Goal: Transaction & Acquisition: Purchase product/service

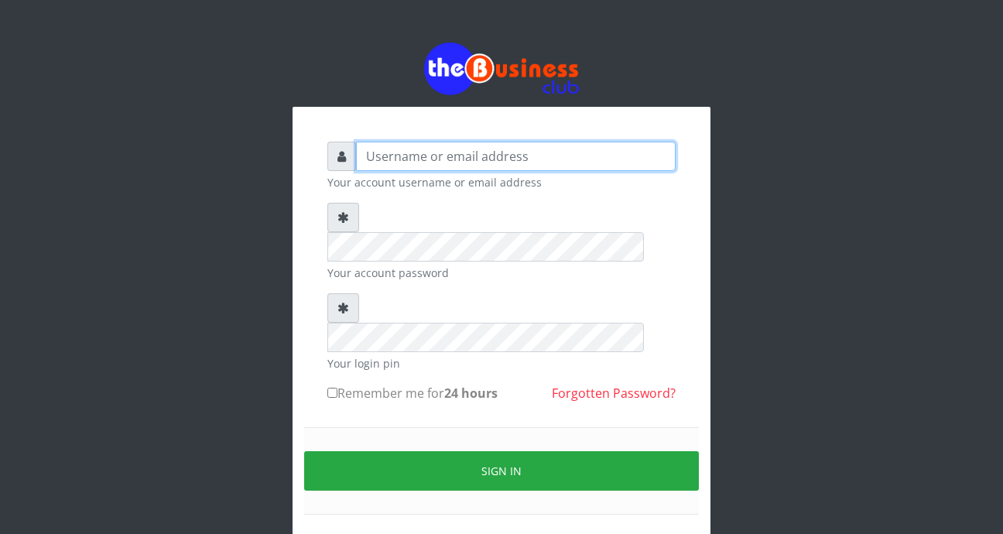
click at [367, 153] on input "text" at bounding box center [516, 156] width 320 height 29
type input "foladecency@yahoo.com"
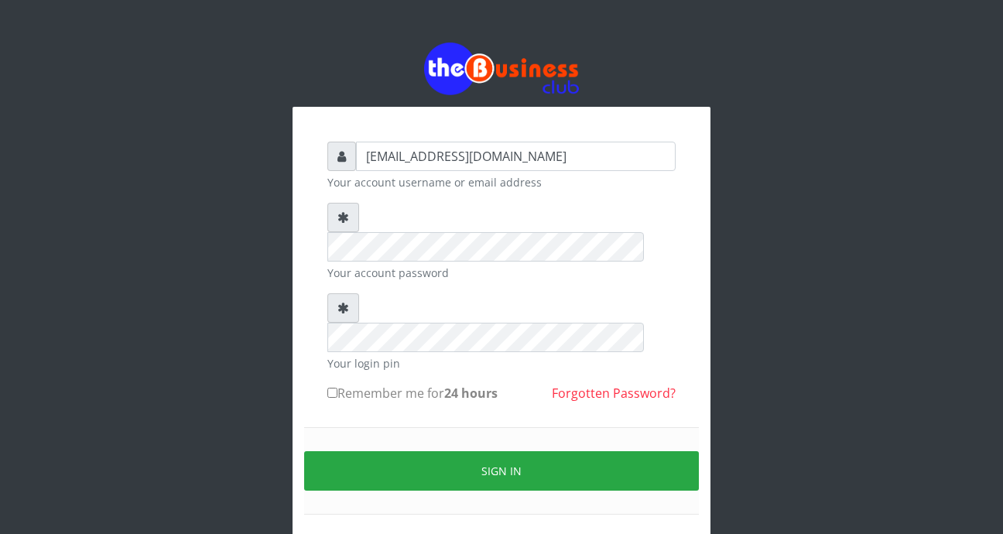
click at [760, 207] on div "foladecency@yahoo.com Your account username or email address Your account passw…" at bounding box center [501, 311] width 883 height 622
click at [654, 257] on form "foladecency@yahoo.com Your account username or email address Your account passw…" at bounding box center [501, 347] width 348 height 410
click at [332, 388] on input "Remember me for 24 hours" at bounding box center [332, 393] width 10 height 10
checkbox input "true"
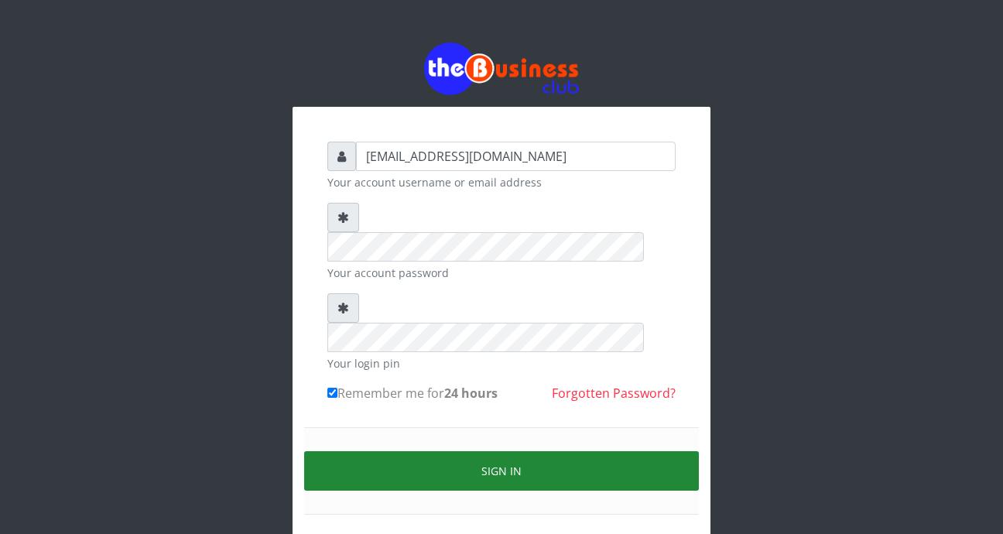
click at [373, 451] on button "Sign in" at bounding box center [501, 470] width 395 height 39
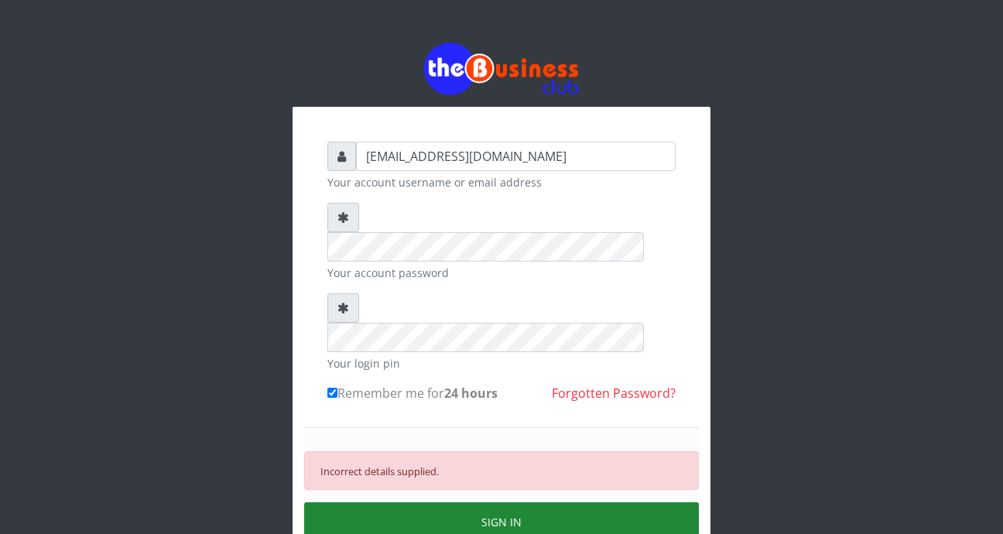
click at [468, 502] on button "SIGN IN" at bounding box center [501, 521] width 395 height 39
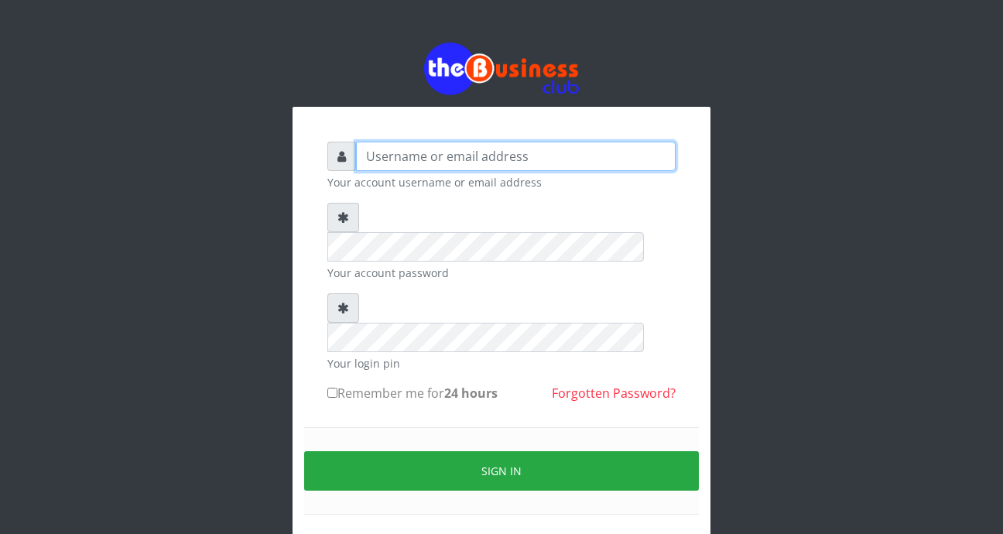
type input "[EMAIL_ADDRESS][DOMAIN_NAME]"
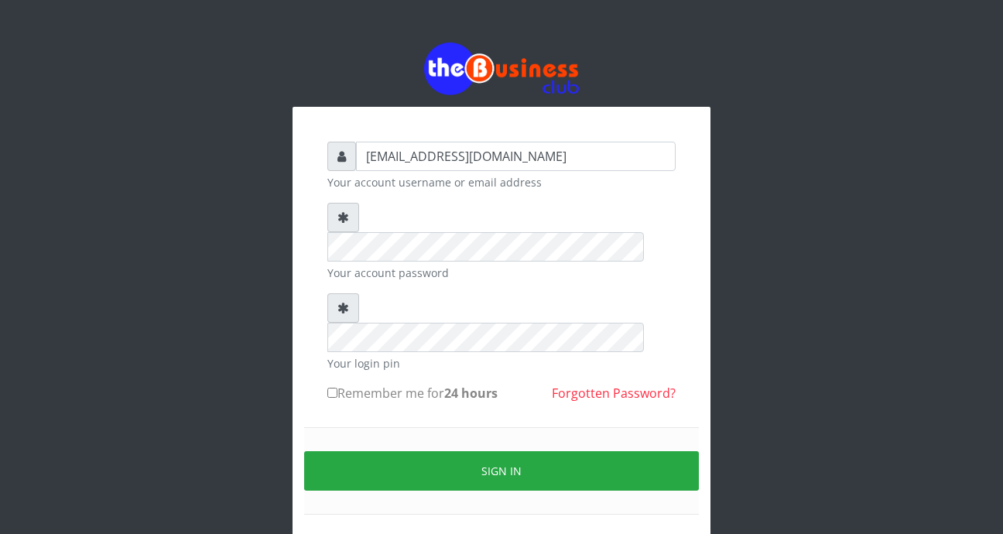
click at [334, 388] on input "Remember me for 24 hours" at bounding box center [332, 393] width 10 height 10
checkbox input "true"
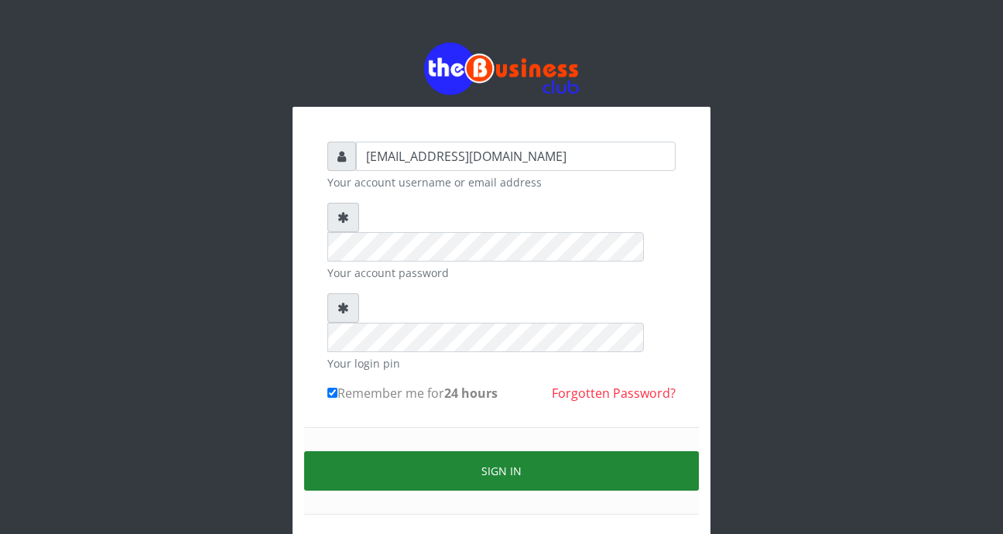
click at [409, 451] on button "Sign in" at bounding box center [501, 470] width 395 height 39
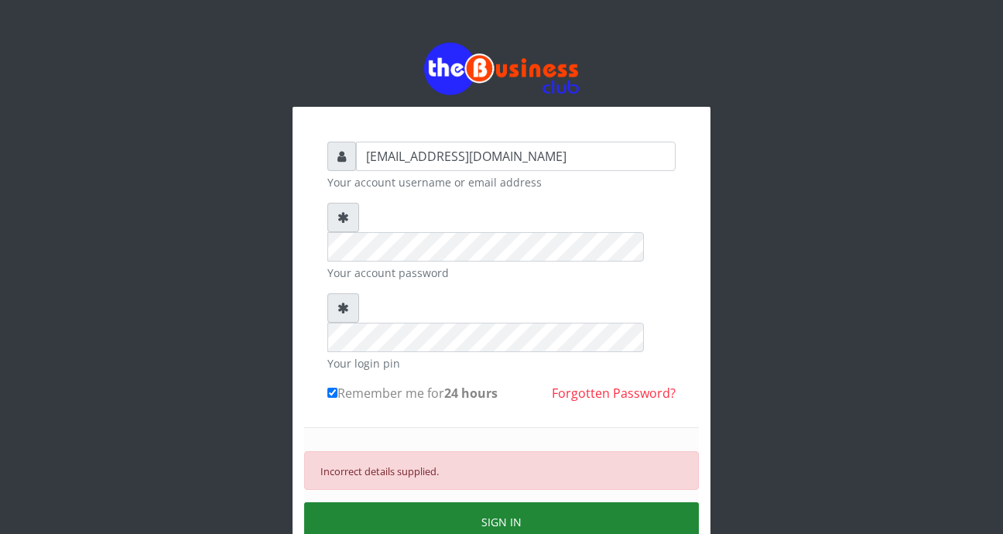
click at [469, 502] on button "SIGN IN" at bounding box center [501, 521] width 395 height 39
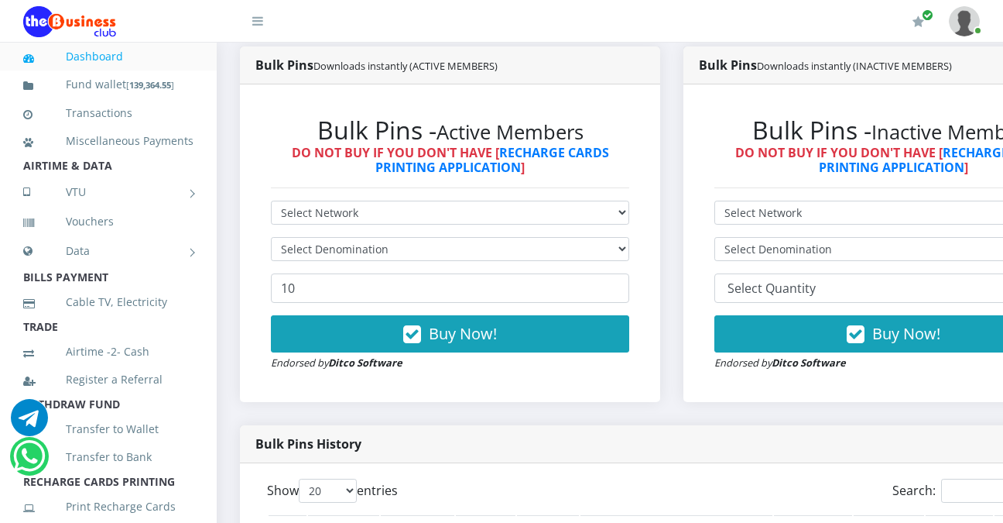
scroll to position [430, 0]
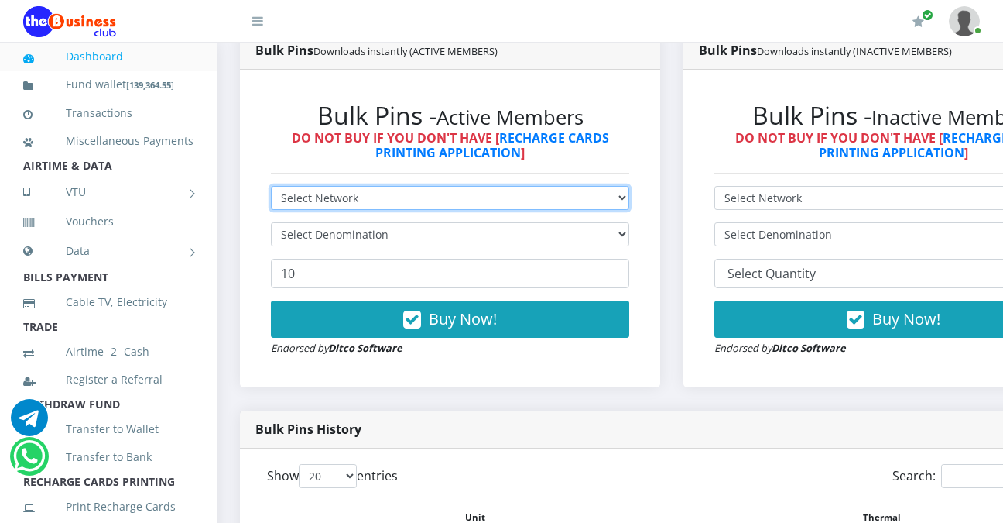
click at [629, 204] on select "Select Network MTN Globacom 9Mobile Airtel" at bounding box center [450, 198] width 358 height 24
select select "MTN"
click at [271, 189] on select "Select Network MTN Globacom 9Mobile Airtel" at bounding box center [450, 198] width 358 height 24
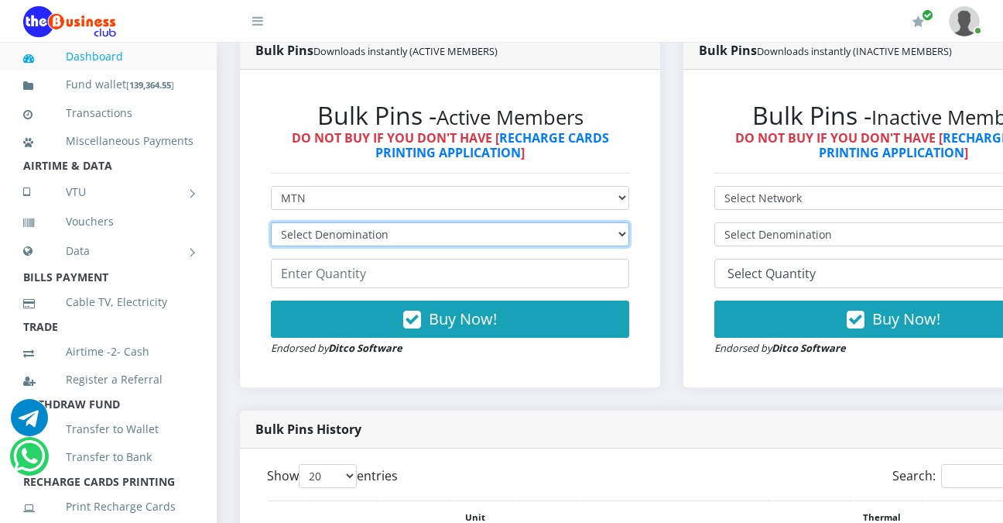
click at [629, 237] on select "Select Denomination MTN NGN100 - ₦96.94 MTN NGN200 - ₦193.88 MTN NGN400 - ₦387.…" at bounding box center [450, 234] width 358 height 24
select select "969.4-1000"
click at [271, 225] on select "Select Denomination MTN NGN100 - ₦96.94 MTN NGN200 - ₦193.88 MTN NGN400 - ₦387.…" at bounding box center [450, 234] width 358 height 24
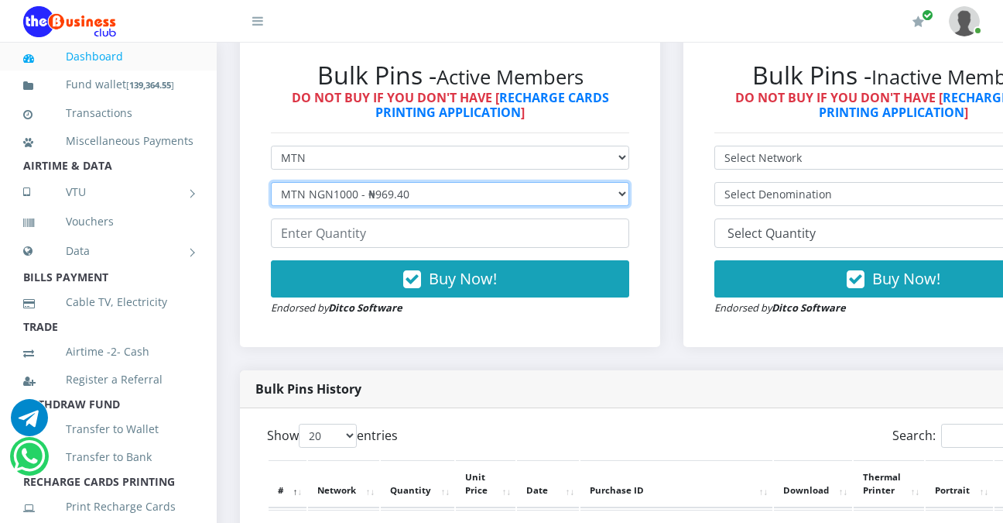
scroll to position [482, 0]
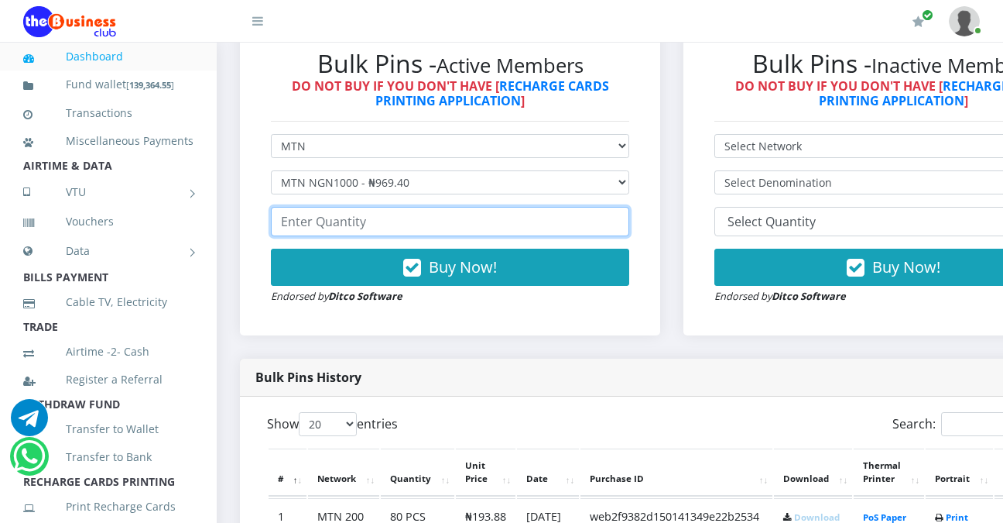
click at [495, 229] on input "number" at bounding box center [450, 221] width 358 height 29
click at [624, 220] on input "1" at bounding box center [450, 221] width 358 height 29
click at [627, 230] on input "0" at bounding box center [450, 221] width 358 height 29
click at [627, 230] on input "-1" at bounding box center [450, 221] width 358 height 29
click at [627, 220] on input "0" at bounding box center [450, 221] width 358 height 29
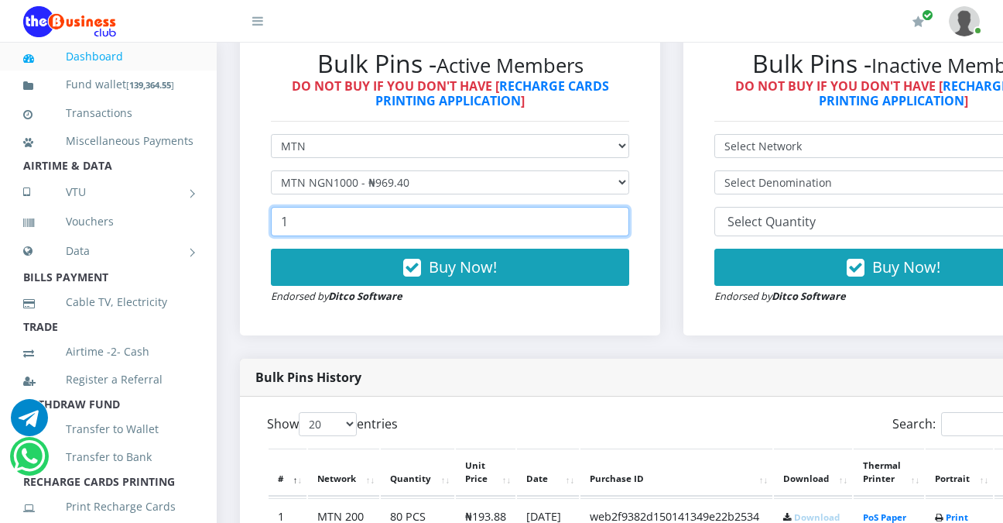
click at [627, 220] on input "1" at bounding box center [450, 221] width 358 height 29
click at [627, 220] on input "2" at bounding box center [450, 221] width 358 height 29
click at [627, 220] on input "3" at bounding box center [450, 221] width 358 height 29
click at [627, 220] on input "4" at bounding box center [450, 221] width 358 height 29
click at [627, 220] on input "5" at bounding box center [450, 221] width 358 height 29
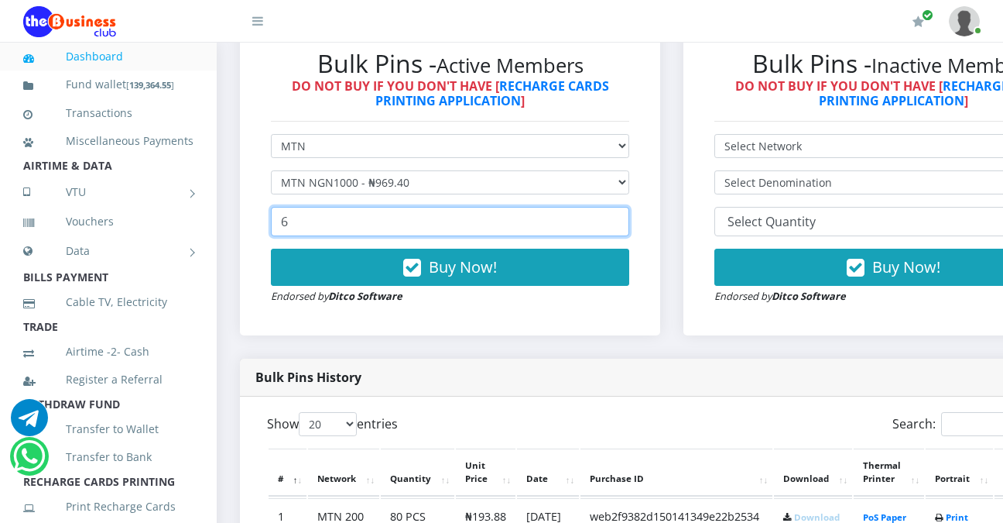
click at [627, 220] on input "6" at bounding box center [450, 221] width 358 height 29
click at [627, 220] on input "7" at bounding box center [450, 221] width 358 height 29
click at [627, 220] on input "8" at bounding box center [450, 221] width 358 height 29
click at [627, 220] on input "9" at bounding box center [450, 221] width 358 height 29
click at [627, 220] on input "10" at bounding box center [450, 221] width 358 height 29
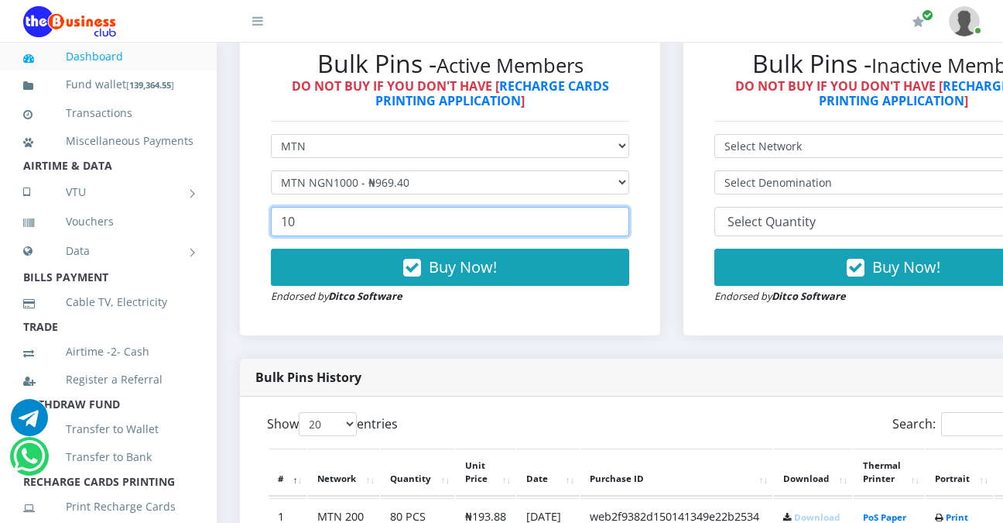
type input "1"
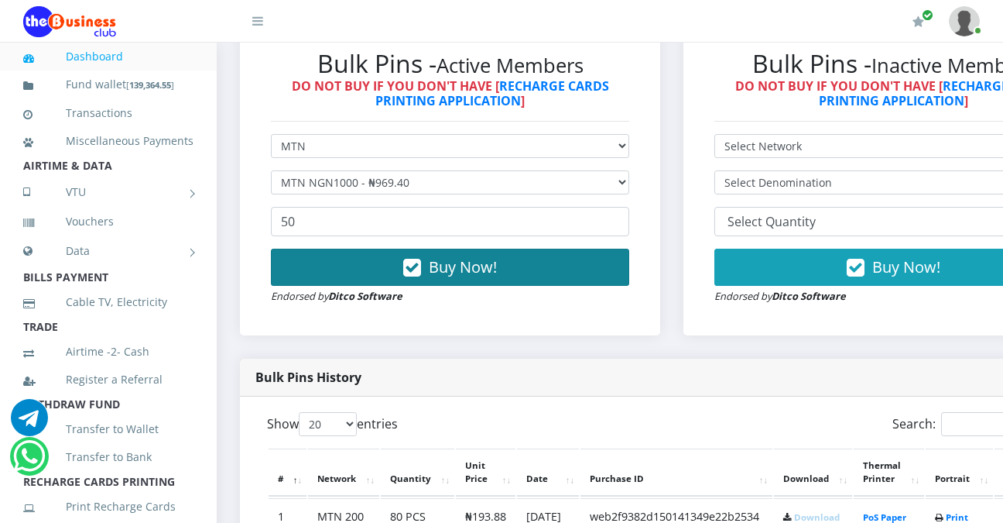
click at [567, 268] on button "Buy Now!" at bounding box center [450, 266] width 358 height 37
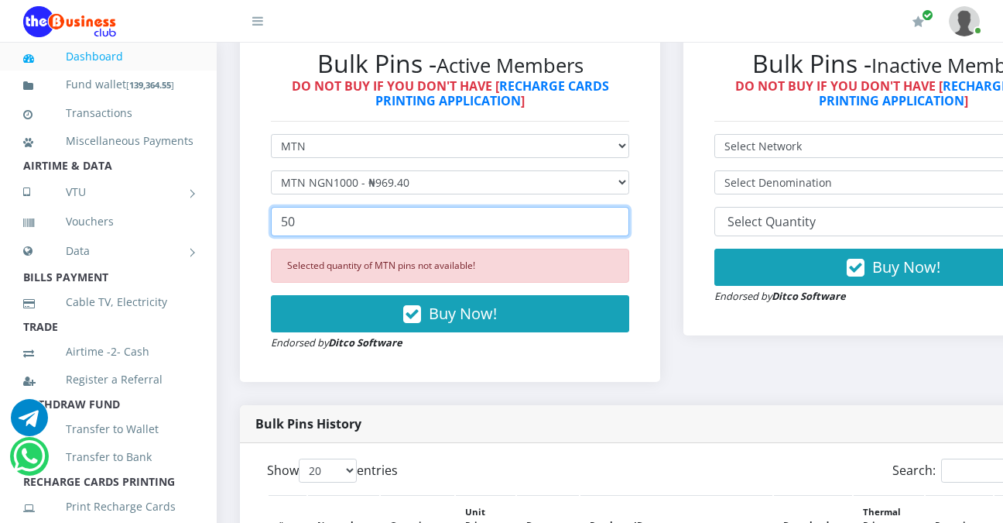
click at [300, 221] on input "50" at bounding box center [450, 221] width 358 height 29
type input "5"
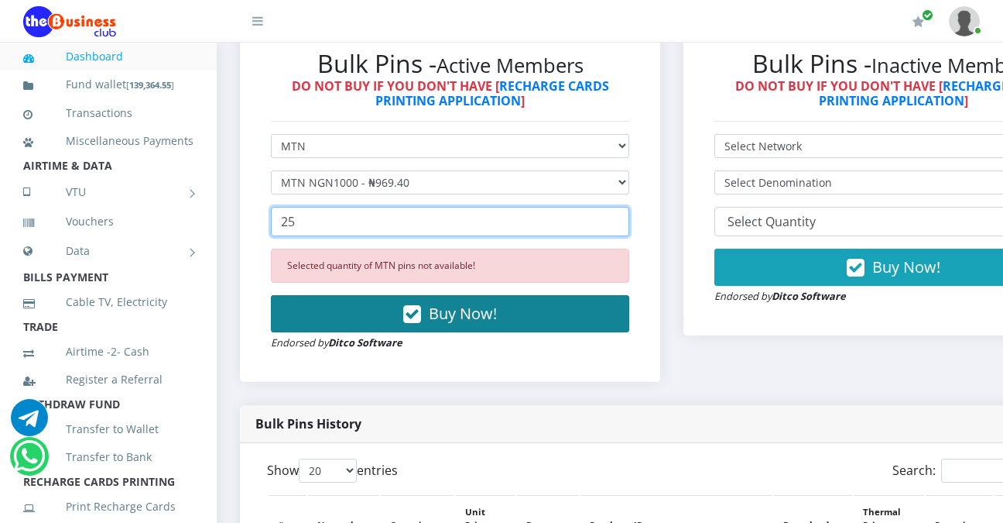
type input "25"
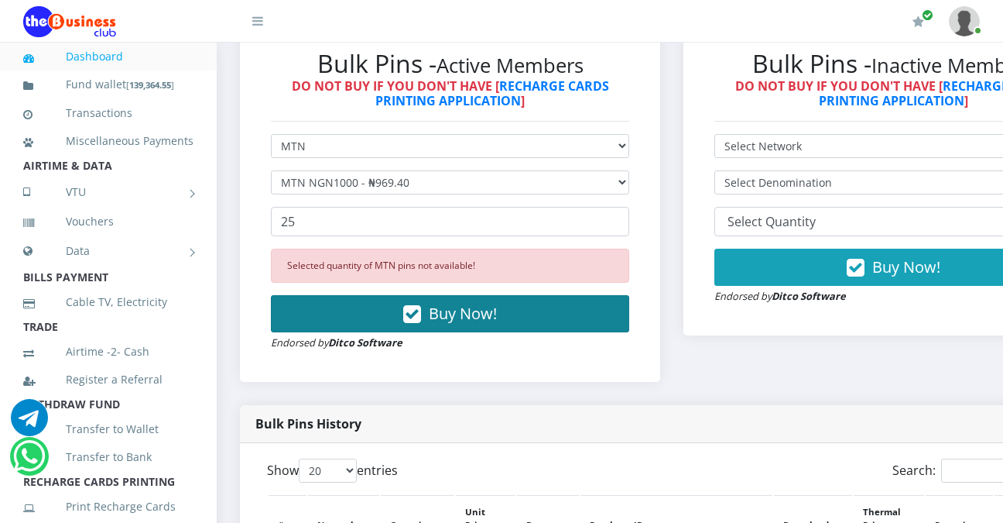
click at [473, 322] on span "Buy Now!" at bounding box center [463, 313] width 68 height 21
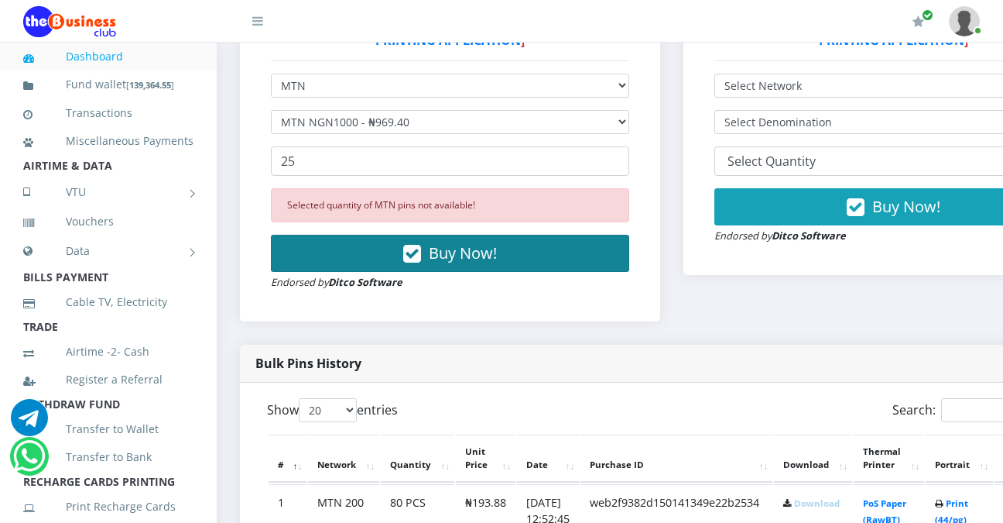
scroll to position [555, 0]
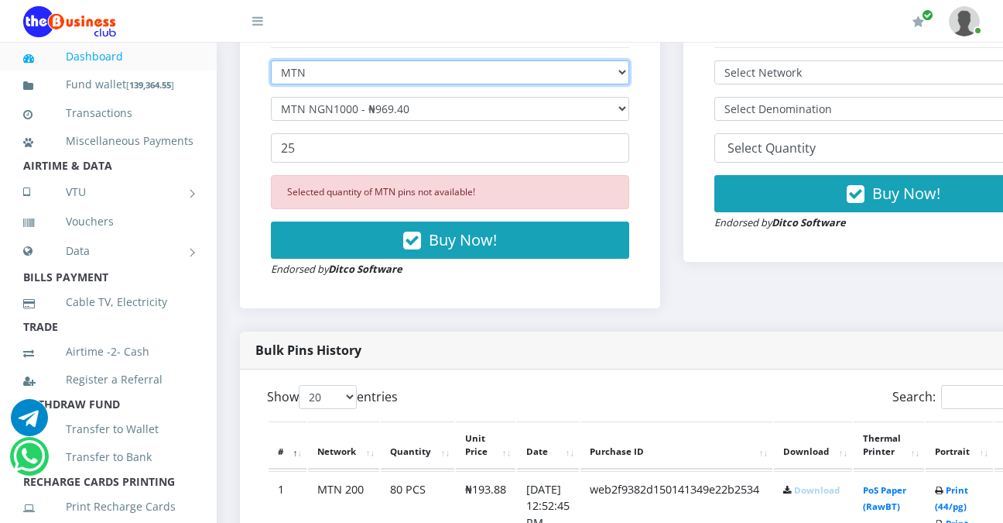
click at [629, 78] on select "Select Network MTN Globacom 9Mobile Airtel" at bounding box center [450, 72] width 358 height 24
select select "Airtel"
click at [271, 63] on select "Select Network MTN Globacom 9Mobile Airtel" at bounding box center [450, 72] width 358 height 24
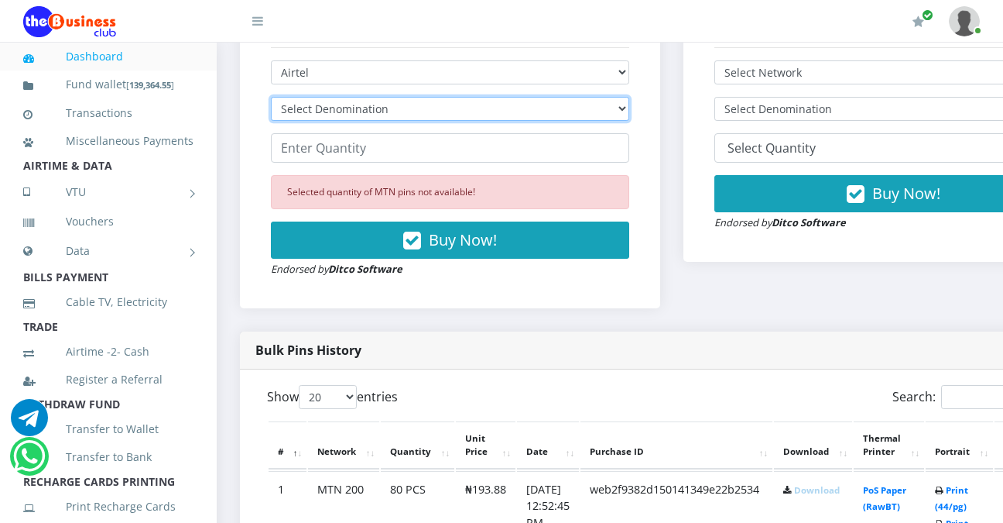
click at [629, 111] on select "Select Denomination Airtel NGN100 - ₦96.36 Airtel NGN200 - ₦192.72 Airtel NGN50…" at bounding box center [450, 109] width 358 height 24
select select "96.36-100"
click at [271, 100] on select "Select Denomination Airtel NGN100 - ₦96.36 Airtel NGN200 - ₦192.72 Airtel NGN50…" at bounding box center [450, 109] width 358 height 24
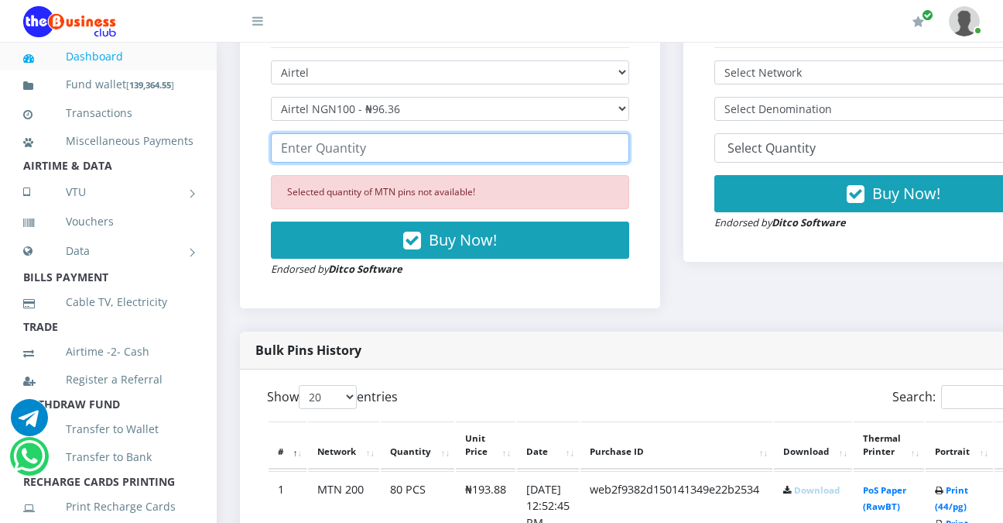
click at [599, 152] on input "number" at bounding box center [450, 147] width 358 height 29
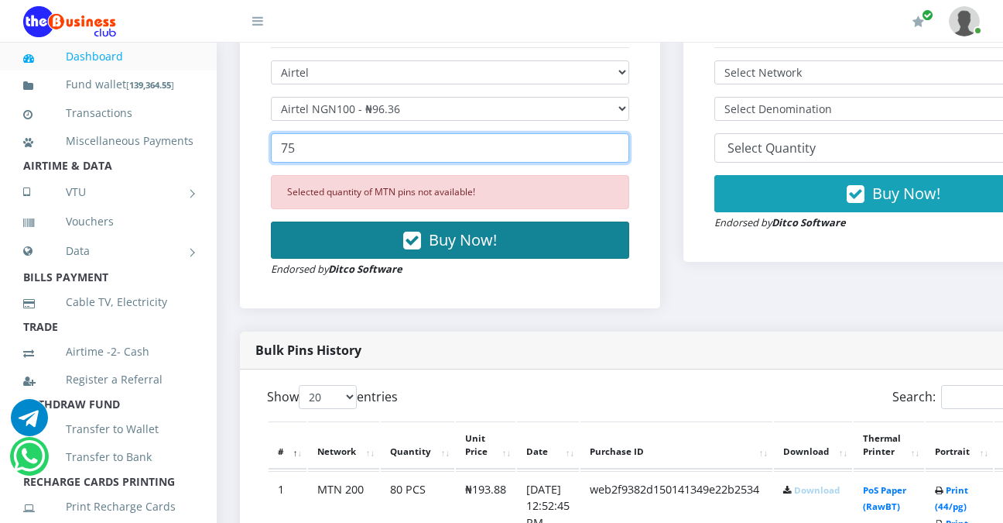
type input "75"
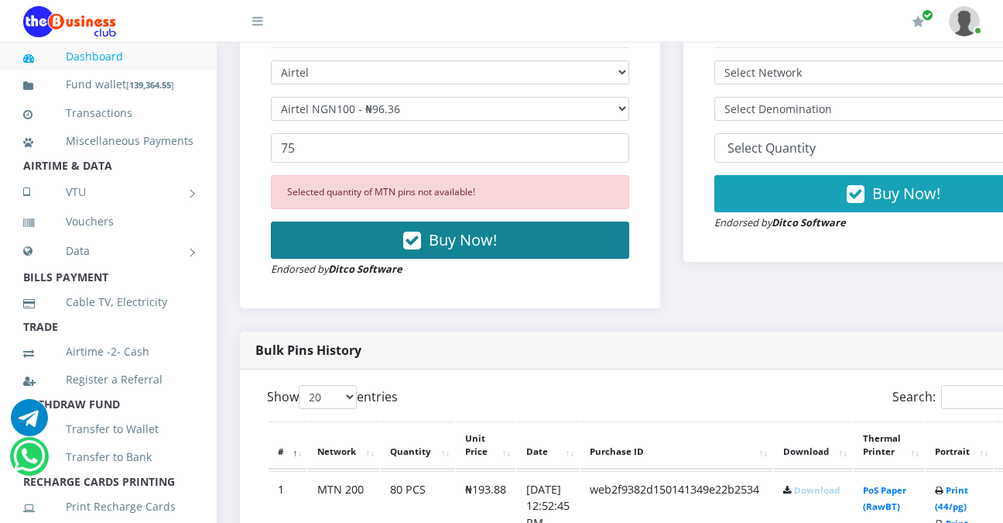
click at [488, 243] on span "Buy Now!" at bounding box center [463, 239] width 68 height 21
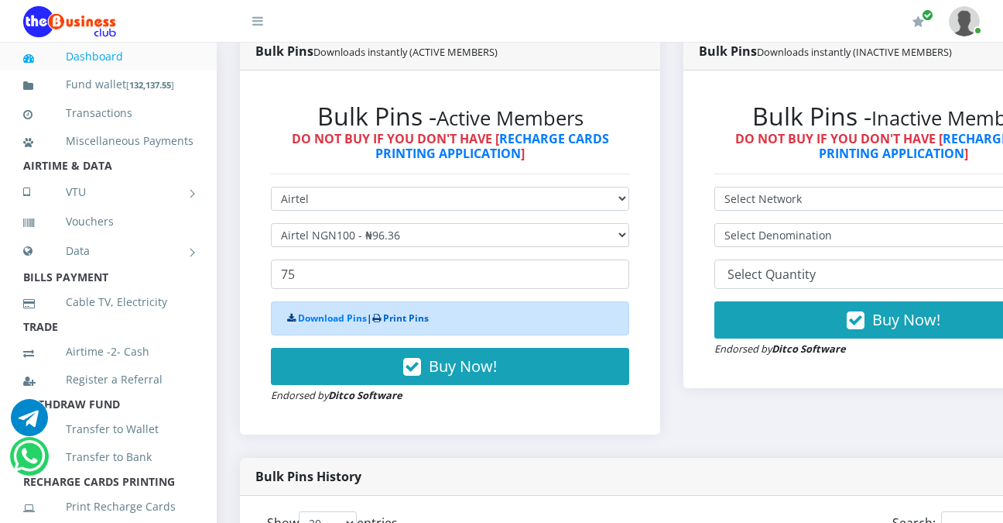
scroll to position [424, 0]
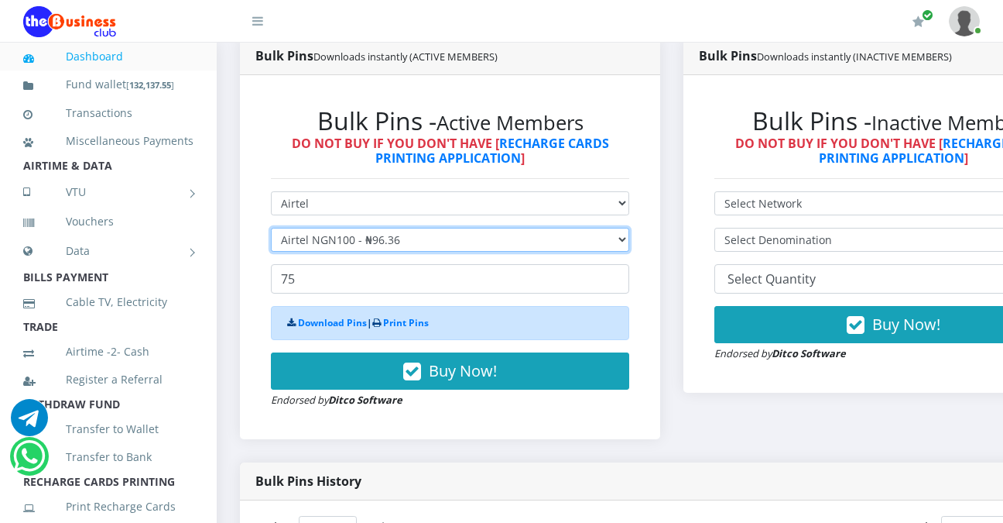
click at [629, 242] on select "Select Denomination Airtel NGN100 - ₦96.36 Airtel NGN200 - ₦192.72 Airtel NGN50…" at bounding box center [450, 240] width 358 height 24
select select "192.72-200"
click at [271, 231] on select "Select Denomination Airtel NGN100 - ₦96.36 Airtel NGN200 - ₦192.72 Airtel NGN50…" at bounding box center [450, 240] width 358 height 24
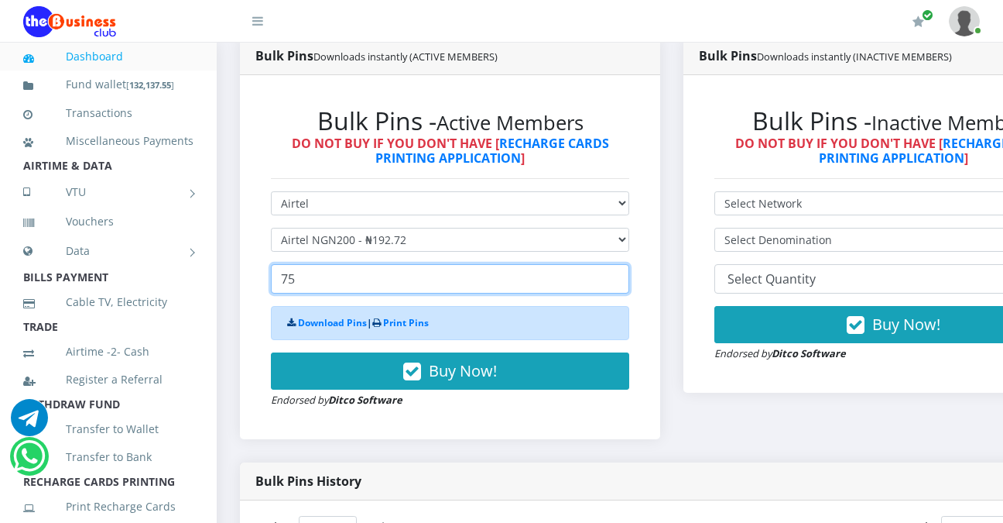
click at [394, 289] on input "75" at bounding box center [450, 278] width 358 height 29
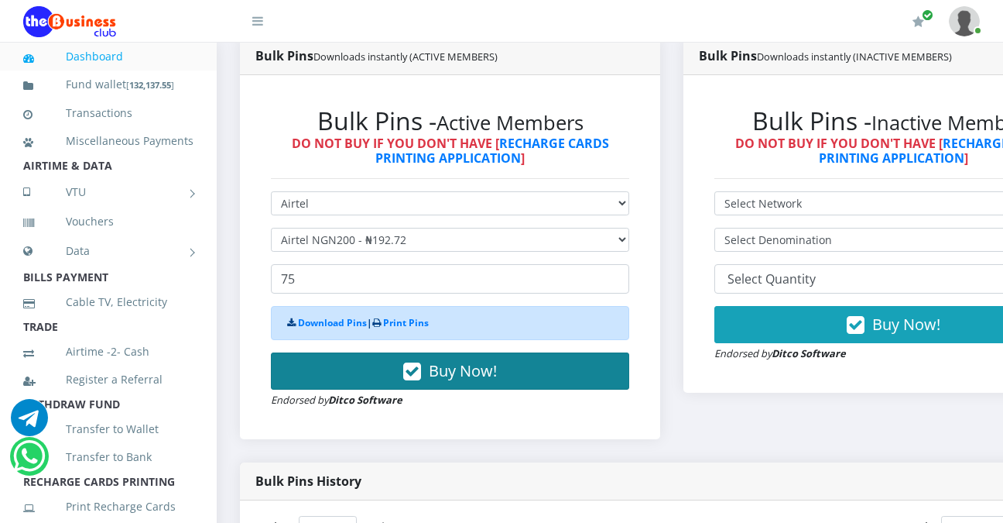
click at [464, 369] on span "Buy Now!" at bounding box center [463, 370] width 68 height 21
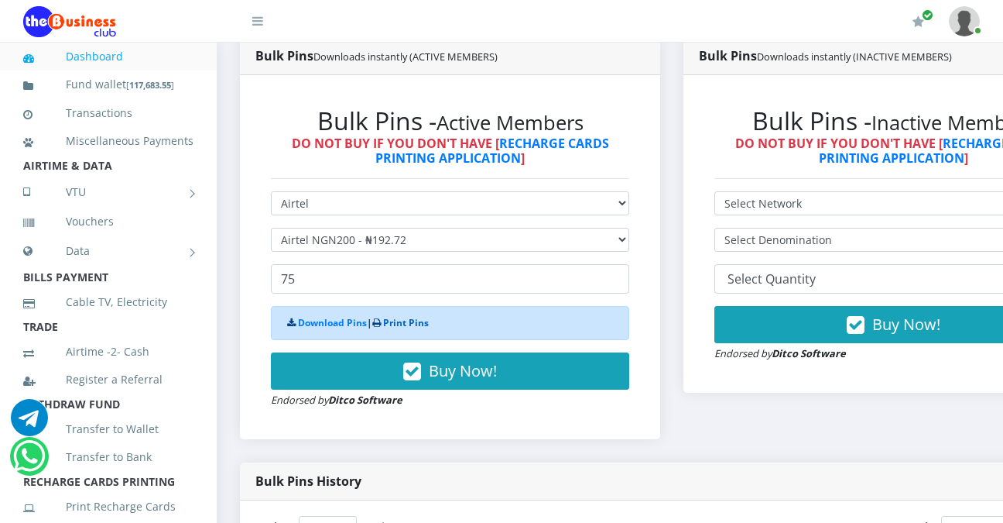
click at [404, 324] on link "Print Pins" at bounding box center [406, 322] width 46 height 13
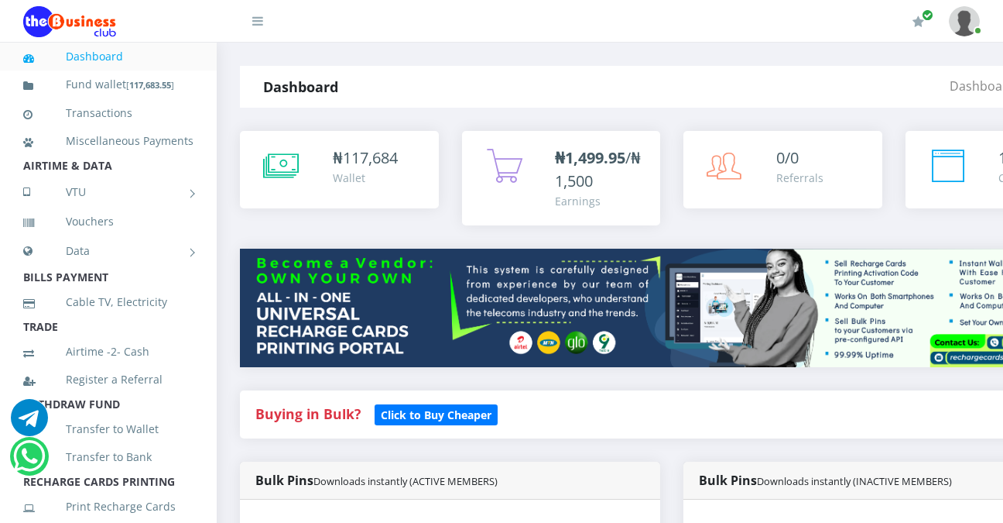
select select "Airtel"
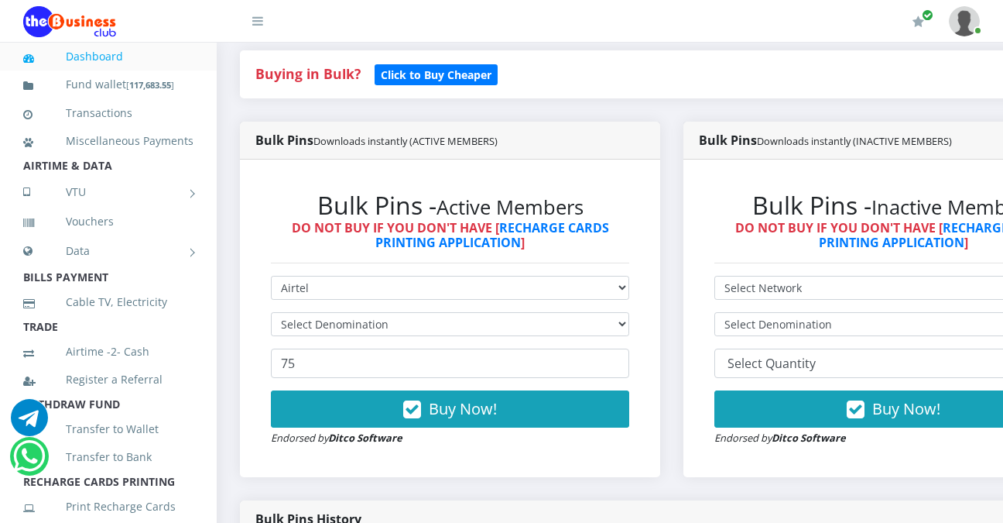
scroll to position [334, 0]
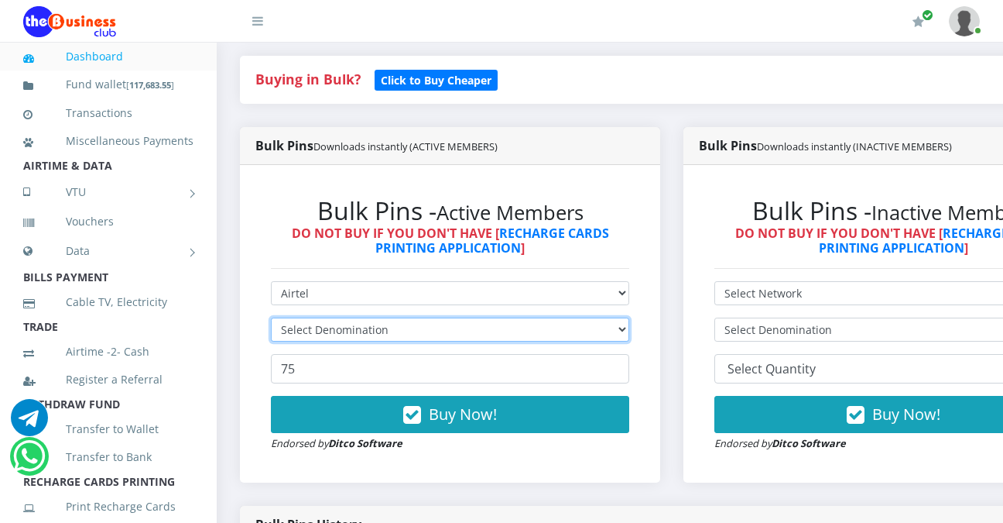
click at [629, 335] on select "Select Denomination" at bounding box center [450, 329] width 358 height 24
select select
click at [271, 320] on select "Select Denomination" at bounding box center [450, 329] width 358 height 24
click at [588, 327] on select "Select Denomination" at bounding box center [450, 329] width 358 height 24
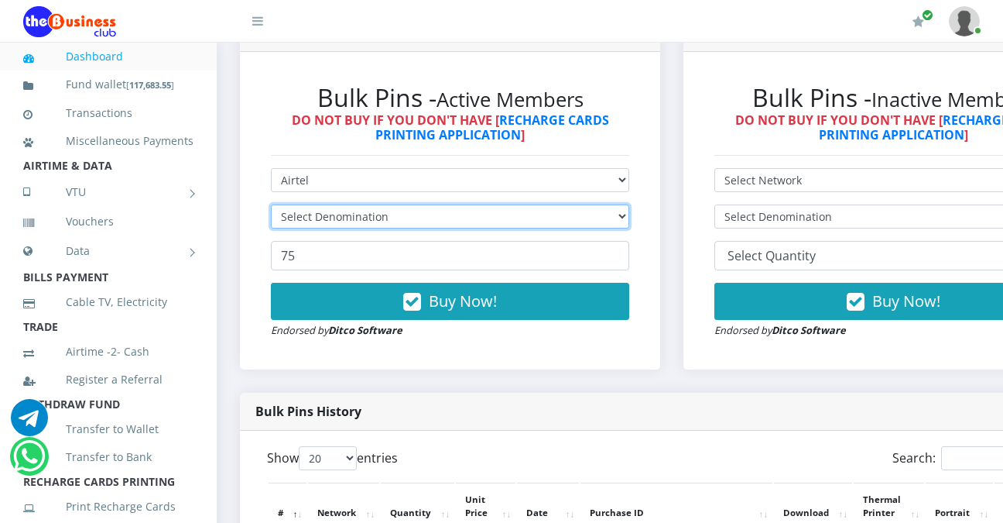
scroll to position [450, 0]
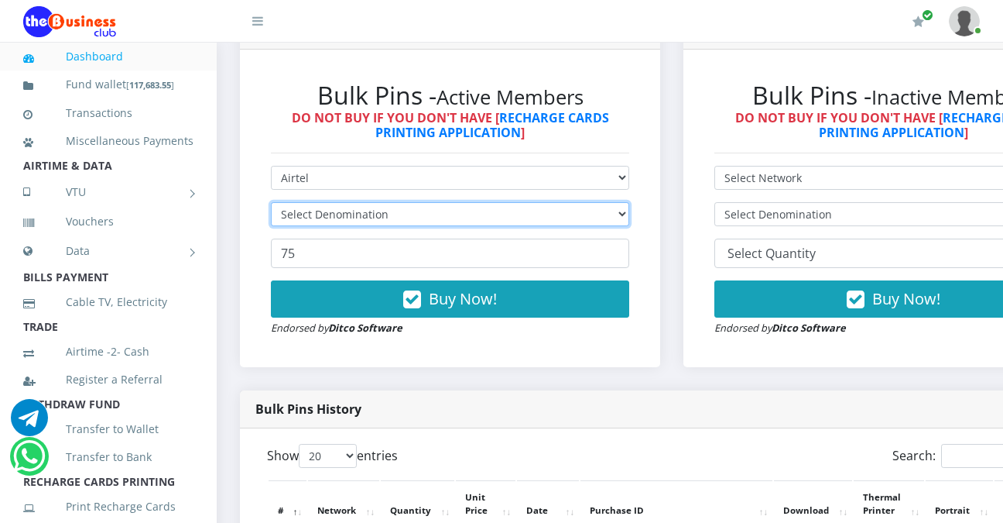
click at [629, 217] on select "Select Denomination" at bounding box center [450, 214] width 358 height 24
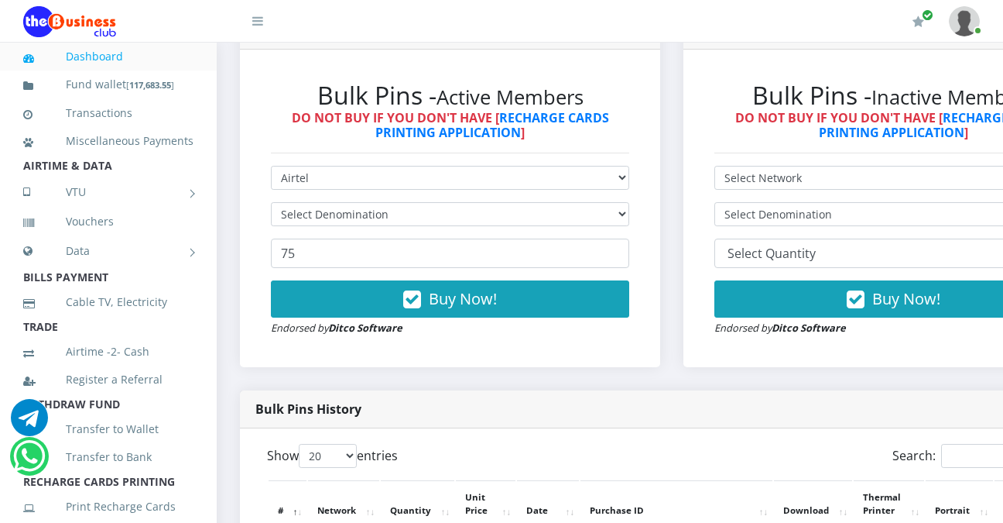
click at [502, 272] on form "Select Network MTN Globacom 9Mobile Airtel Select Denomination 75 Buy Now! Endo…" at bounding box center [450, 251] width 358 height 170
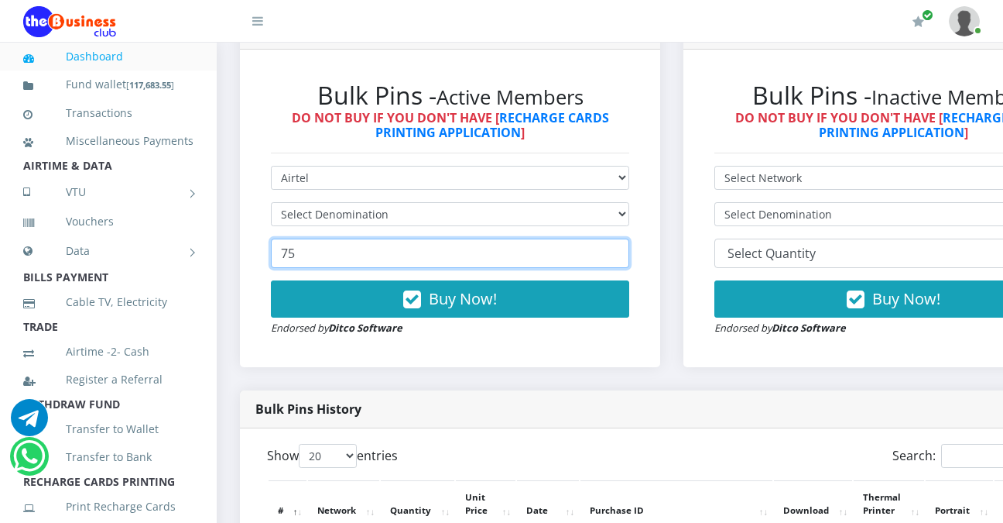
click at [479, 259] on input "75" at bounding box center [450, 252] width 358 height 29
type input "7"
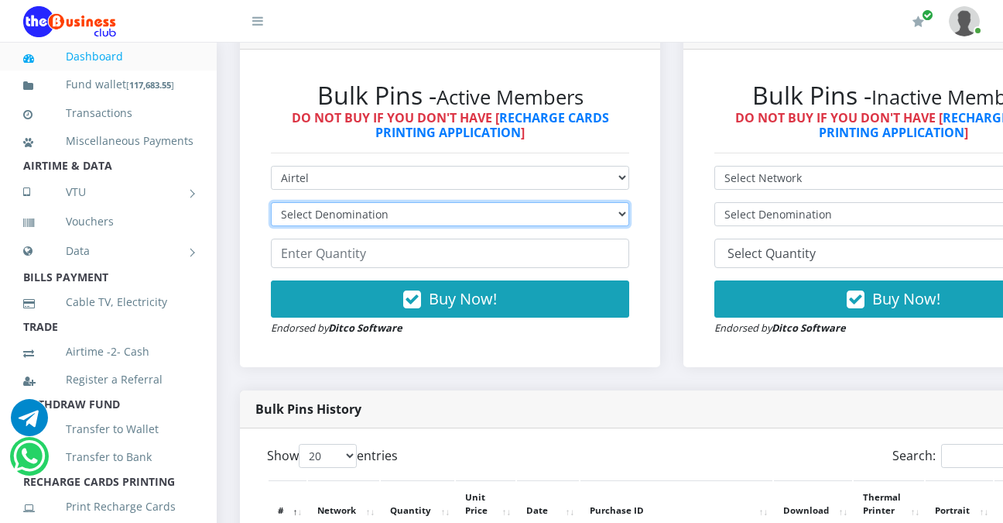
click at [471, 214] on select "Select Denomination" at bounding box center [450, 214] width 358 height 24
click at [629, 218] on select "Select Denomination" at bounding box center [450, 214] width 358 height 24
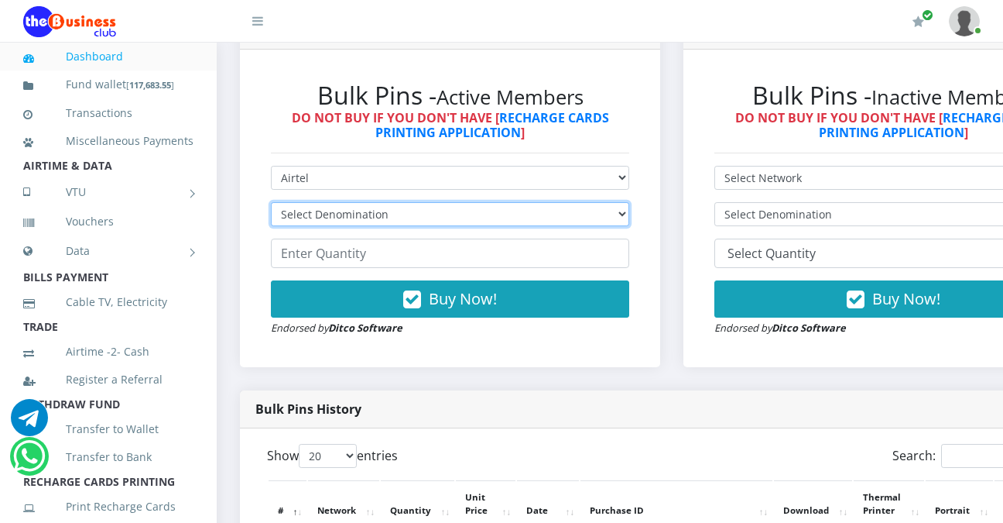
click at [629, 218] on select "Select Denomination" at bounding box center [450, 214] width 358 height 24
click at [629, 216] on select "Select Denomination" at bounding box center [450, 214] width 358 height 24
click at [629, 219] on select "Select Denomination" at bounding box center [450, 214] width 358 height 24
click at [629, 220] on select "Select Denomination" at bounding box center [450, 214] width 358 height 24
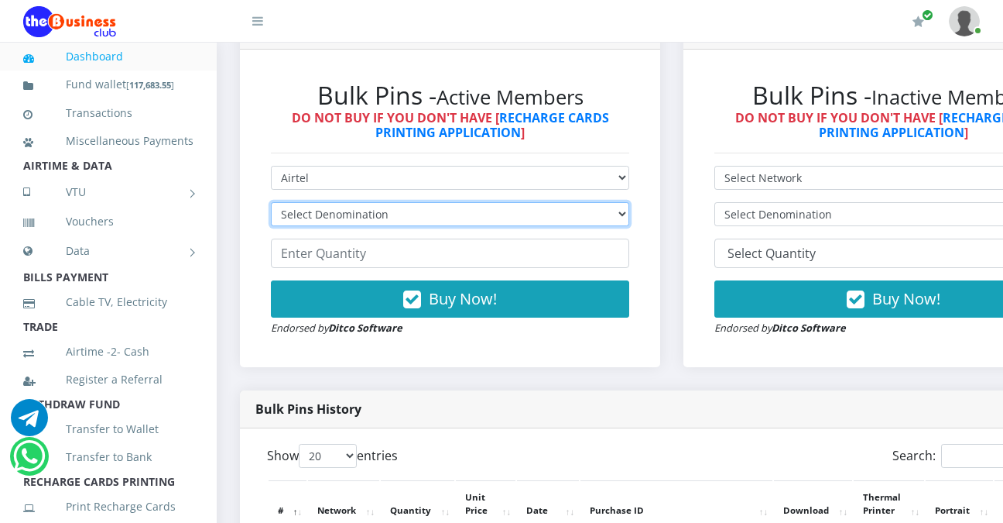
click at [629, 217] on select "Select Denomination" at bounding box center [450, 214] width 358 height 24
click at [271, 205] on select "Select Denomination" at bounding box center [450, 214] width 358 height 24
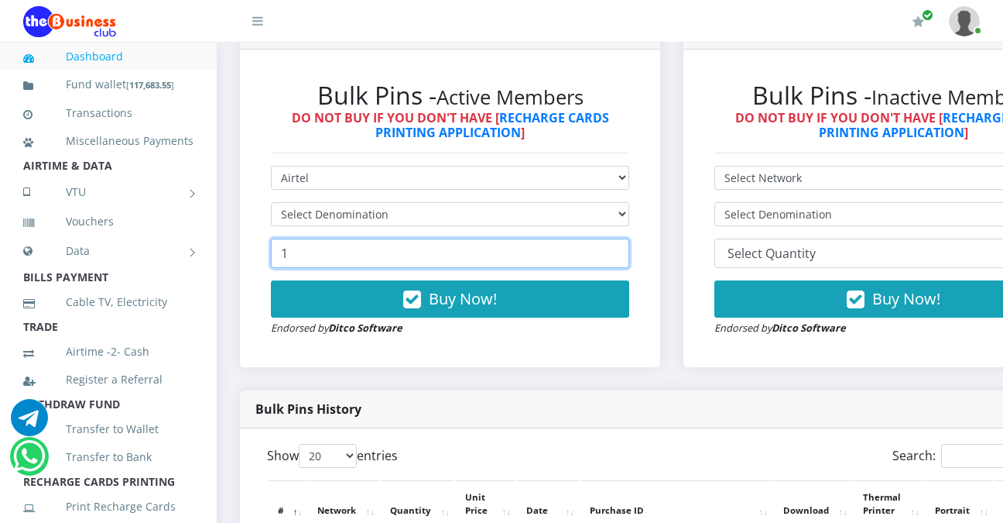
type input "1"
click at [625, 252] on input "1" at bounding box center [450, 252] width 358 height 29
type input "5"
type input "1"
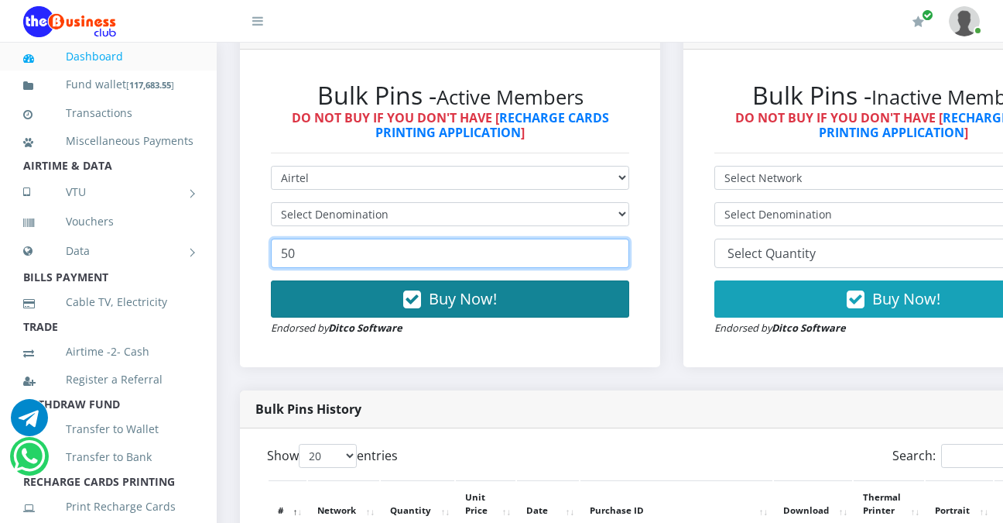
type input "50"
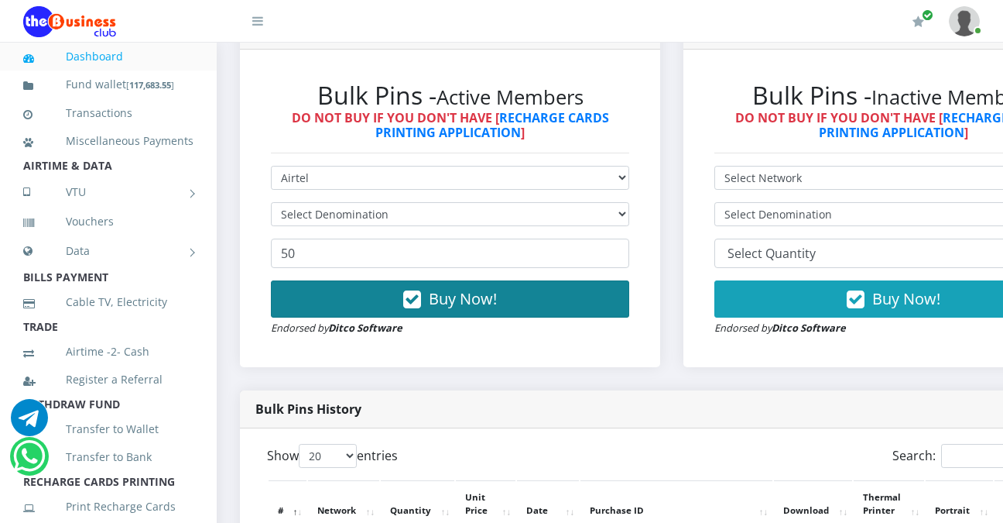
click at [563, 300] on button "Buy Now!" at bounding box center [450, 298] width 358 height 37
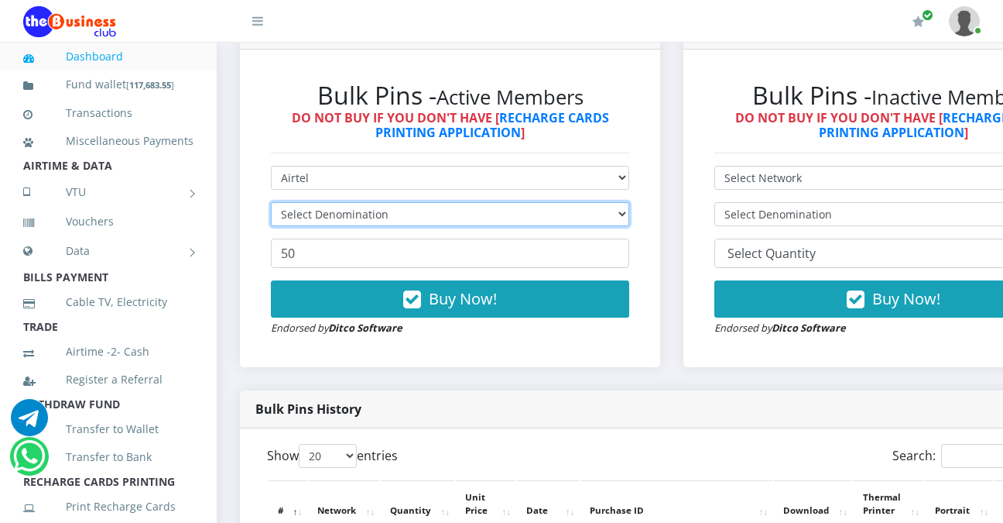
click at [629, 215] on select "Select Denomination" at bounding box center [450, 214] width 358 height 24
click at [601, 215] on select "Select Denomination" at bounding box center [450, 214] width 358 height 24
click at [601, 218] on select "Select Denomination" at bounding box center [450, 214] width 358 height 24
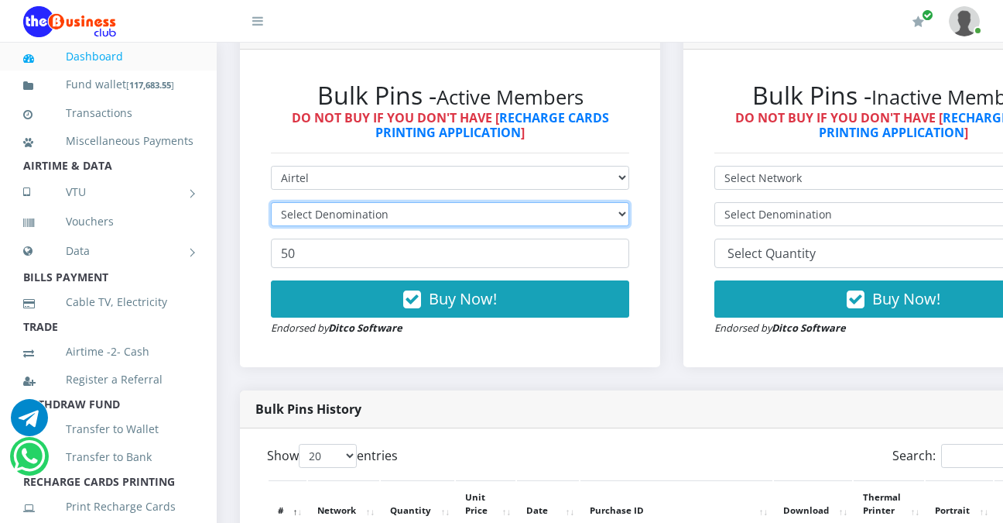
click at [601, 218] on select "Select Denomination" at bounding box center [450, 214] width 358 height 24
click at [271, 205] on select "Select Denomination" at bounding box center [450, 214] width 358 height 24
click at [530, 207] on select "Select Denomination" at bounding box center [450, 214] width 358 height 24
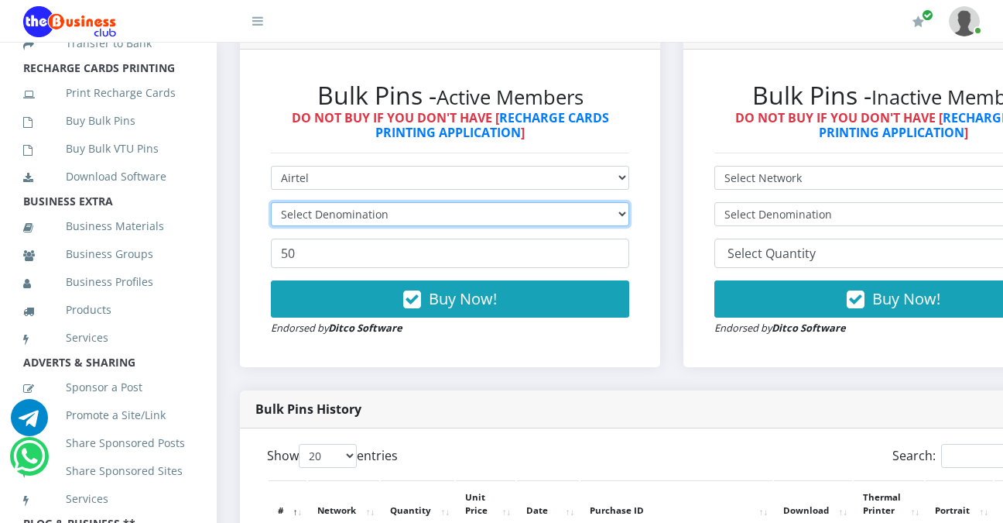
scroll to position [434, 0]
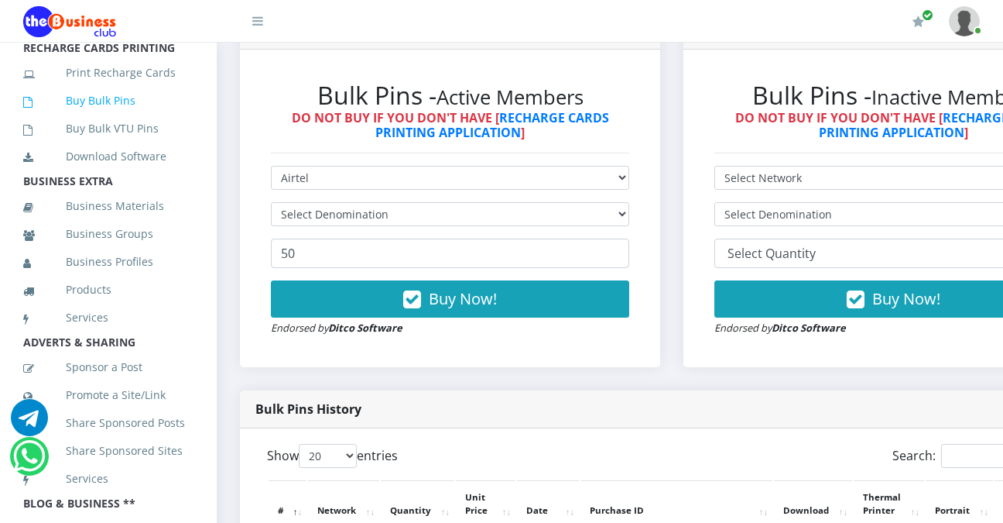
click at [92, 118] on link "Buy Bulk Pins" at bounding box center [108, 101] width 170 height 36
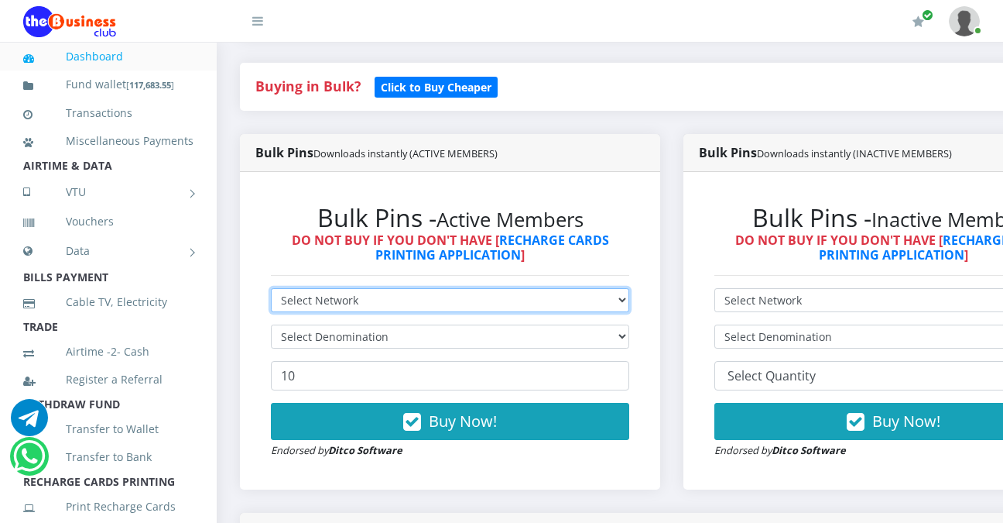
click at [629, 300] on select "Select Network MTN Globacom 9Mobile Airtel" at bounding box center [450, 300] width 358 height 24
select select "Airtel"
click at [271, 291] on select "Select Network MTN Globacom 9Mobile Airtel" at bounding box center [450, 300] width 358 height 24
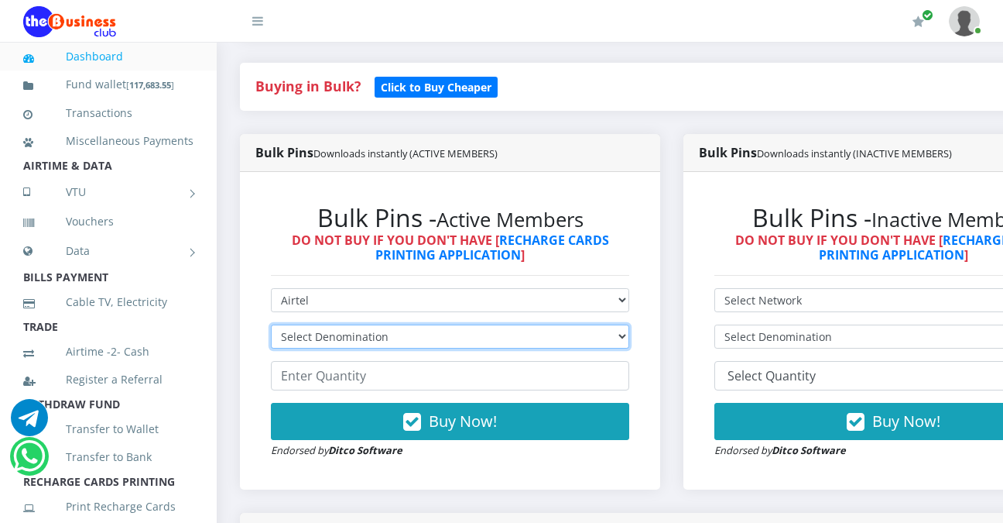
click at [629, 343] on select "Select Denomination Airtel NGN100 - ₦96.36 Airtel NGN200 - ₦192.72 Airtel NGN50…" at bounding box center [450, 336] width 358 height 24
select select "481.8-500"
click at [271, 327] on select "Select Denomination Airtel NGN100 - ₦96.36 Airtel NGN200 - ₦192.72 Airtel NGN50…" at bounding box center [450, 336] width 358 height 24
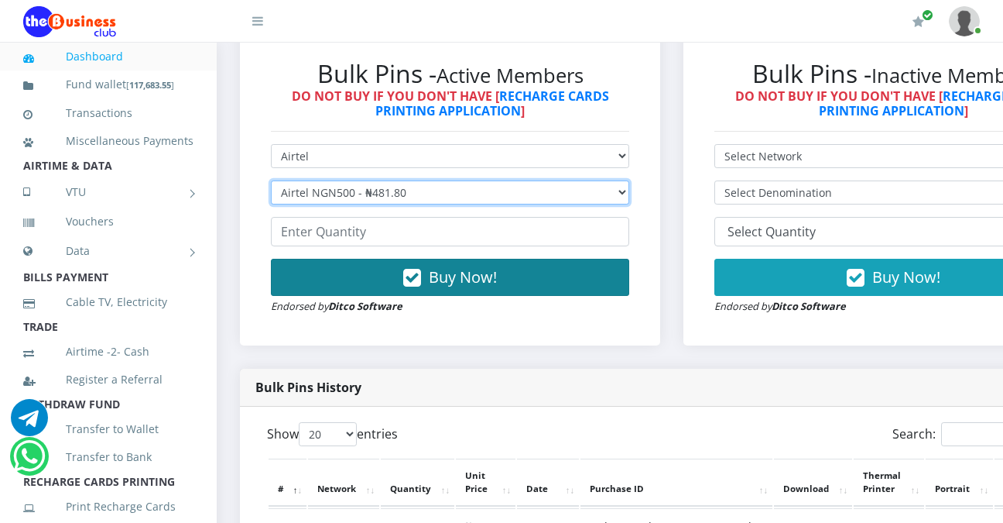
scroll to position [475, 0]
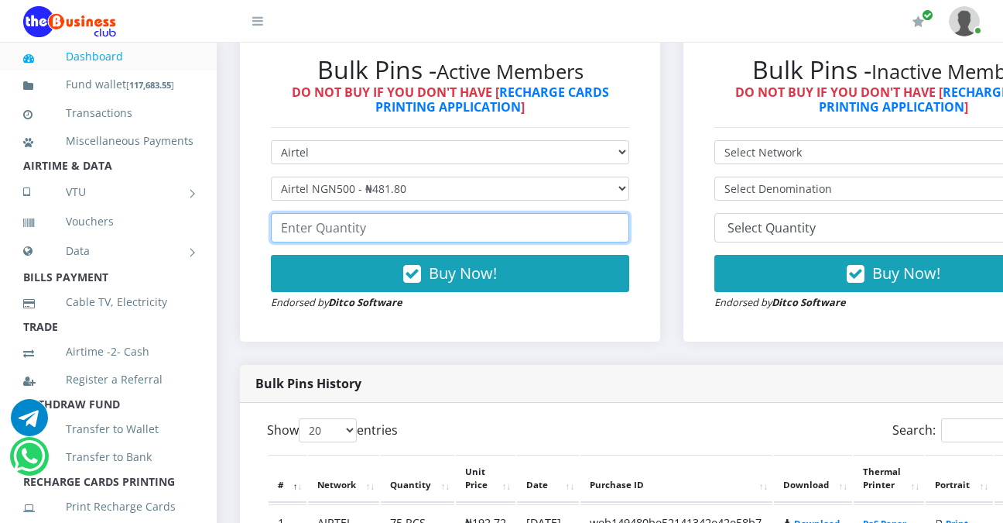
click at [531, 231] on input "number" at bounding box center [450, 227] width 358 height 29
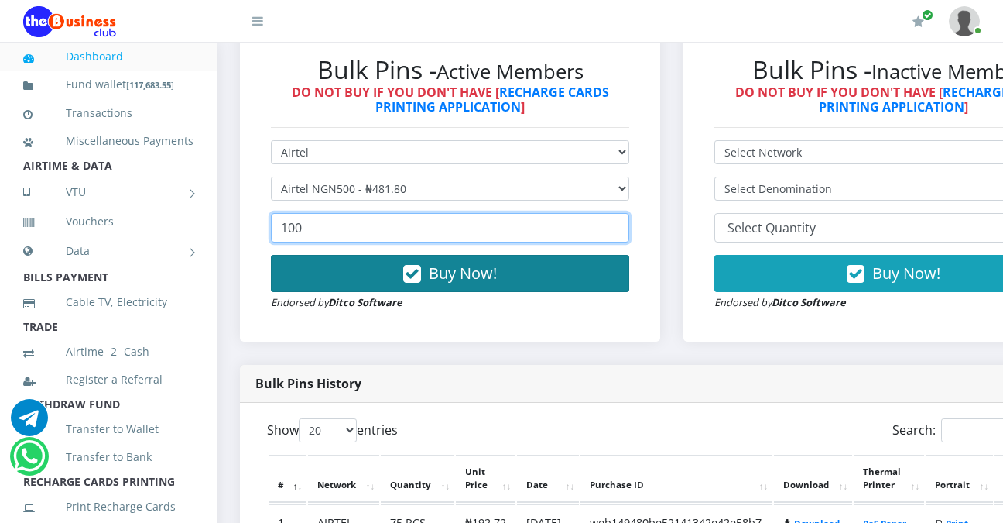
type input "100"
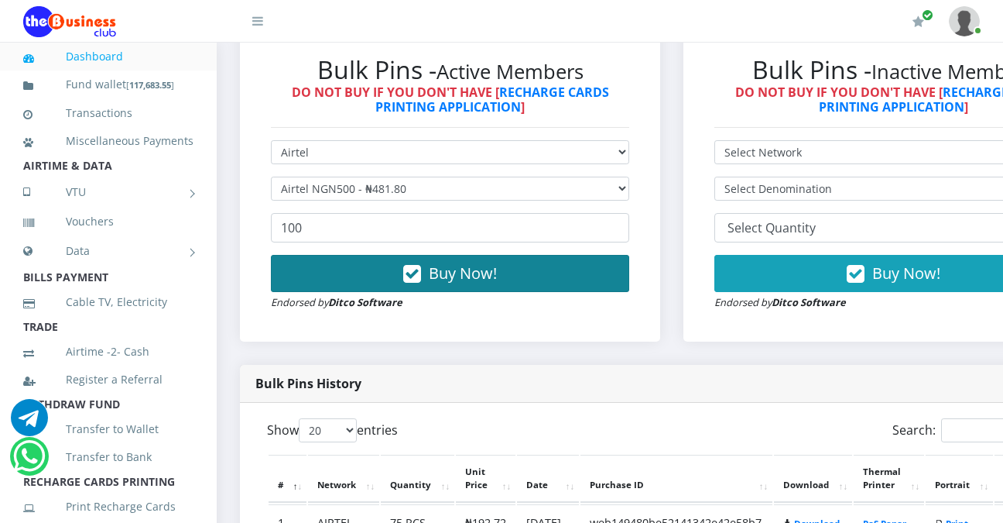
click at [494, 272] on span "Buy Now!" at bounding box center [463, 272] width 68 height 21
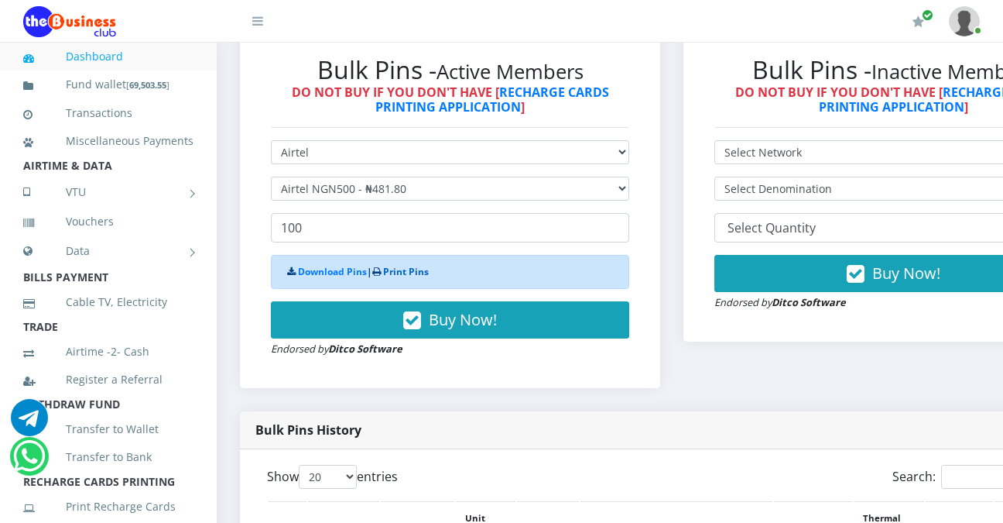
click at [395, 276] on link "Print Pins" at bounding box center [406, 271] width 46 height 13
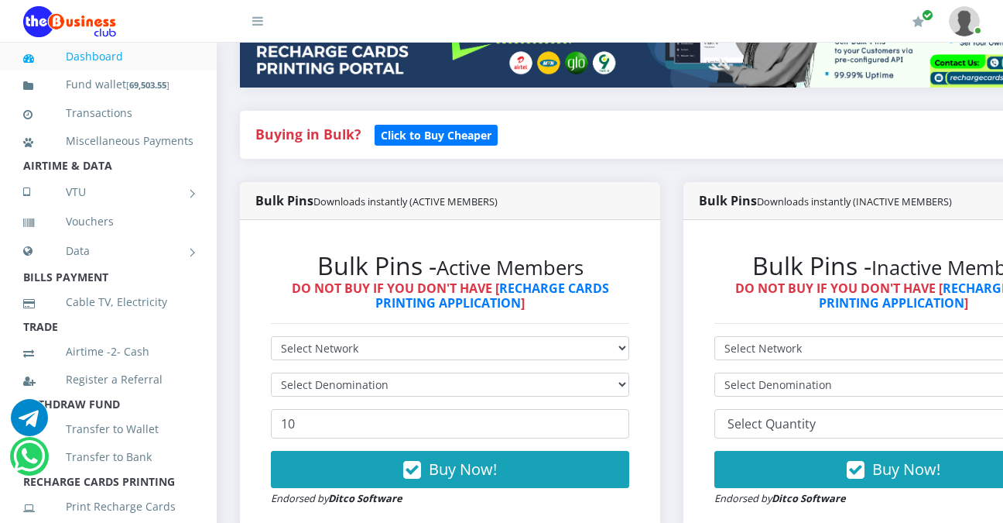
scroll to position [296, 0]
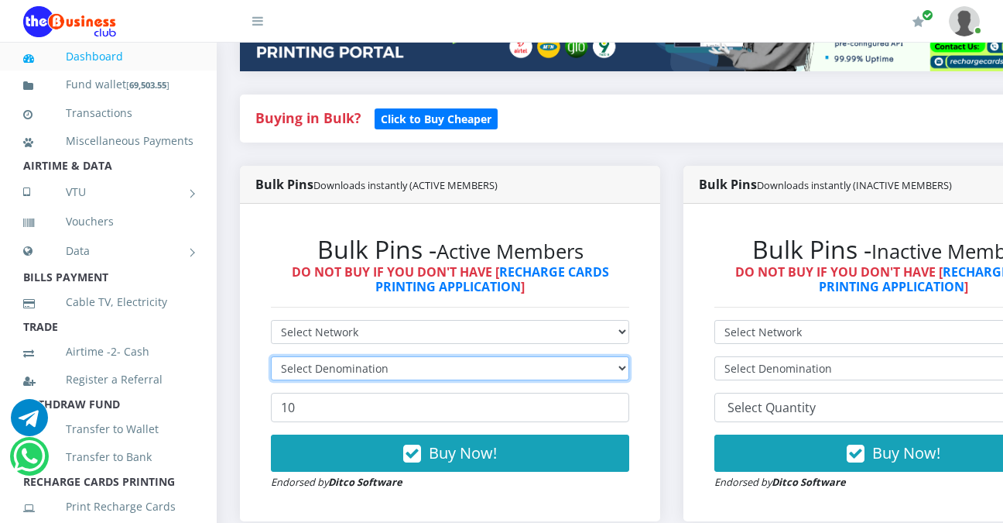
click at [629, 368] on select "Select Denomination" at bounding box center [450, 368] width 358 height 24
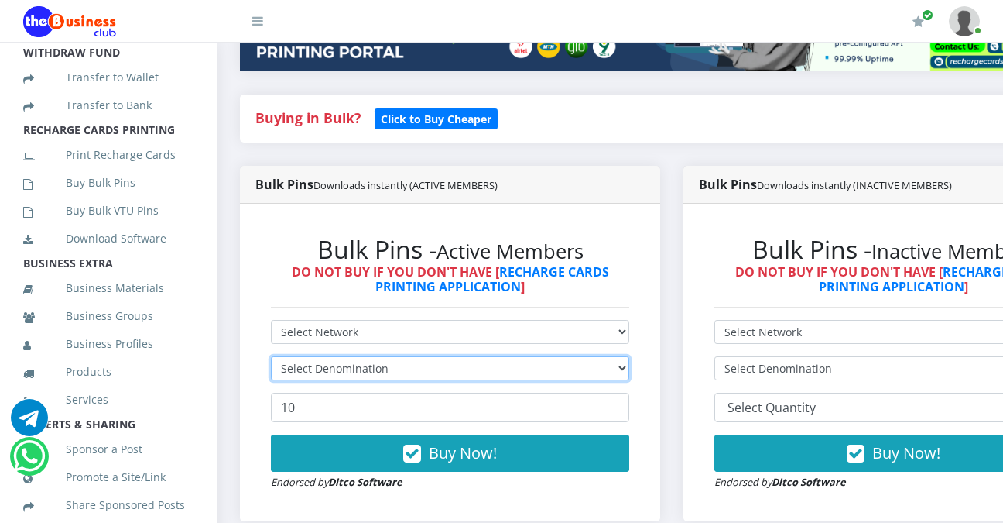
scroll to position [352, 0]
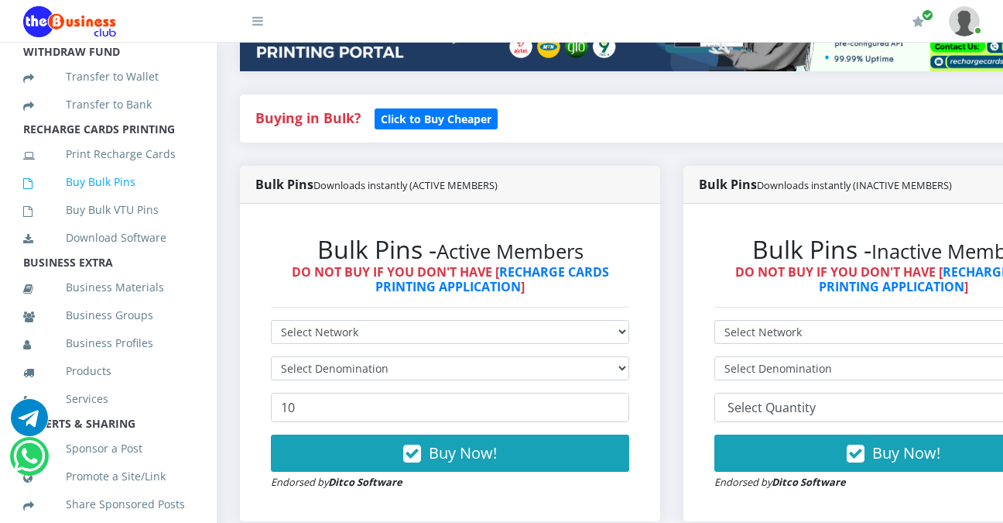
click at [106, 199] on link "Buy Bulk Pins" at bounding box center [108, 182] width 170 height 36
click at [96, 200] on link "Buy Bulk Pins" at bounding box center [108, 182] width 170 height 36
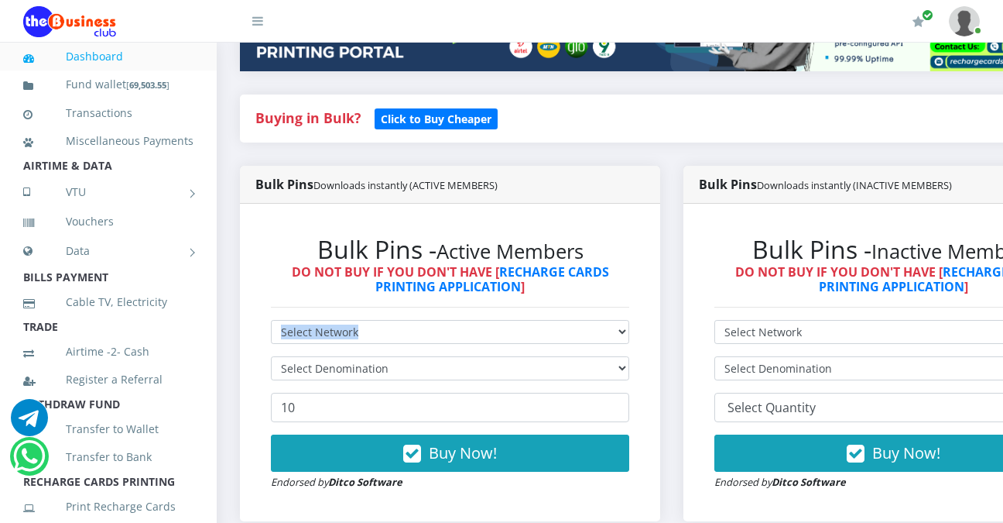
drag, startPoint x: 614, startPoint y: 300, endPoint x: 636, endPoint y: 365, distance: 69.3
click at [636, 365] on div "Bulk Pins - Active Members DO NOT BUY IF YOU DON'T HAVE [ RECHARGE CARDS PRINTI…" at bounding box center [449, 362] width 389 height 286
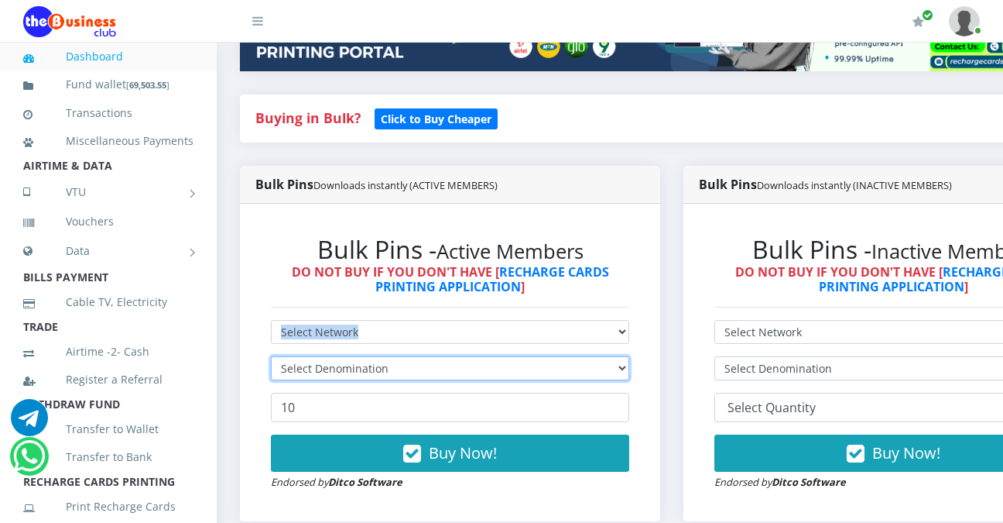
click at [629, 370] on select "Select Denomination" at bounding box center [450, 368] width 358 height 24
click at [591, 379] on select "Select Denomination" at bounding box center [450, 368] width 358 height 24
select select
click at [271, 359] on select "Select Denomination" at bounding box center [450, 368] width 358 height 24
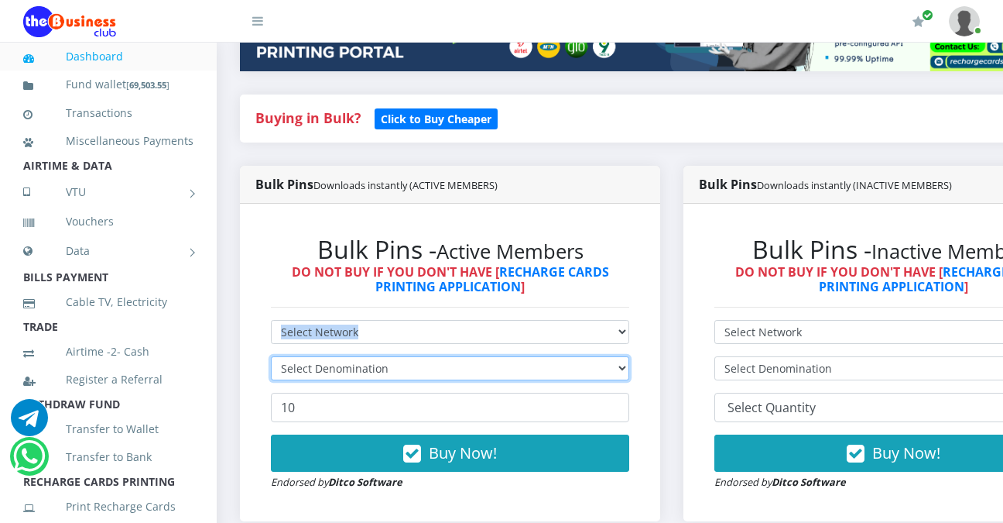
click at [626, 371] on select "Select Denomination" at bounding box center [450, 368] width 358 height 24
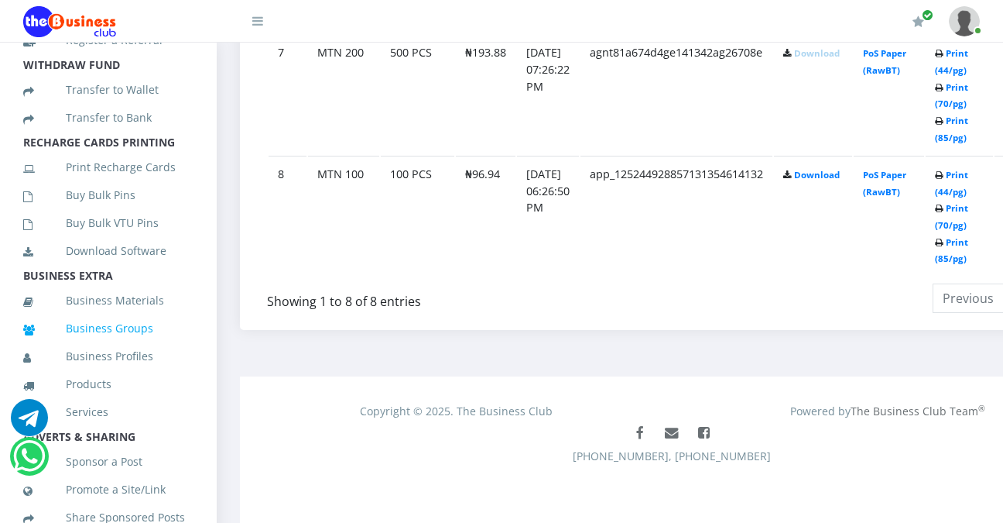
scroll to position [338, 0]
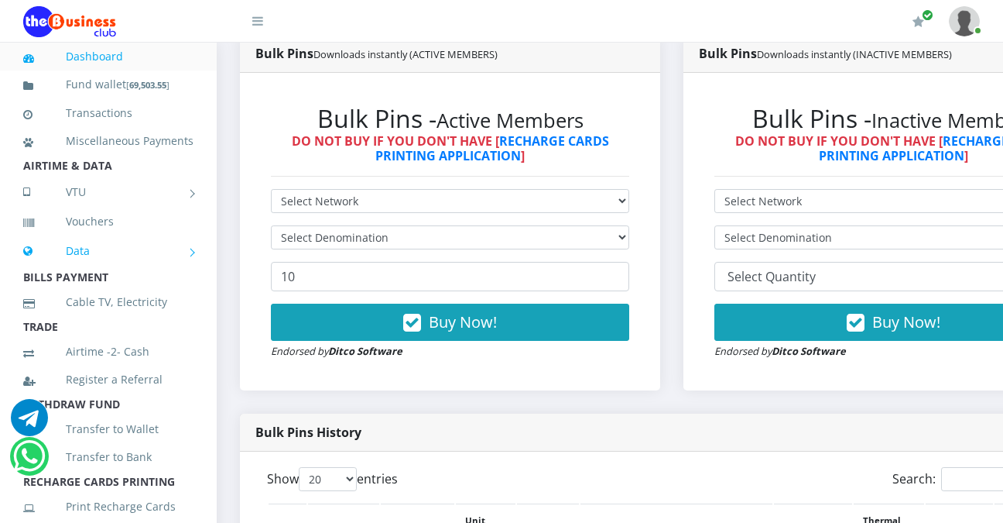
scroll to position [429, 0]
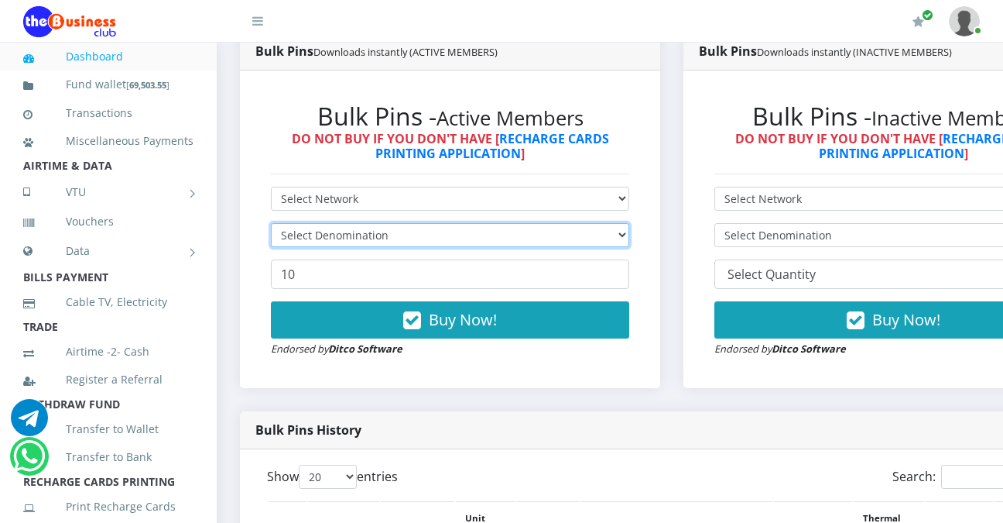
click at [629, 238] on select "Select Denomination" at bounding box center [450, 235] width 358 height 24
click at [591, 247] on select "Select Denomination" at bounding box center [450, 235] width 358 height 24
click at [579, 233] on select "Select Denomination" at bounding box center [450, 235] width 358 height 24
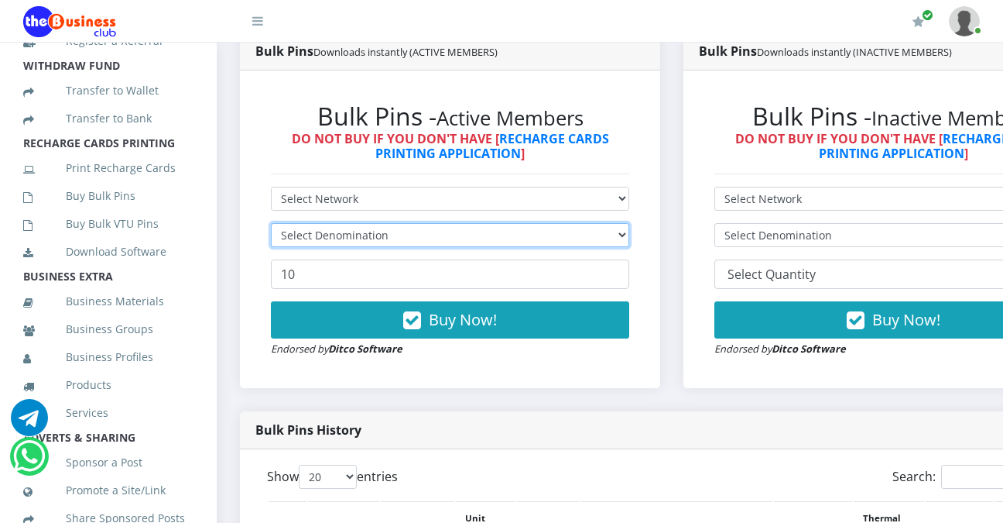
scroll to position [344, 0]
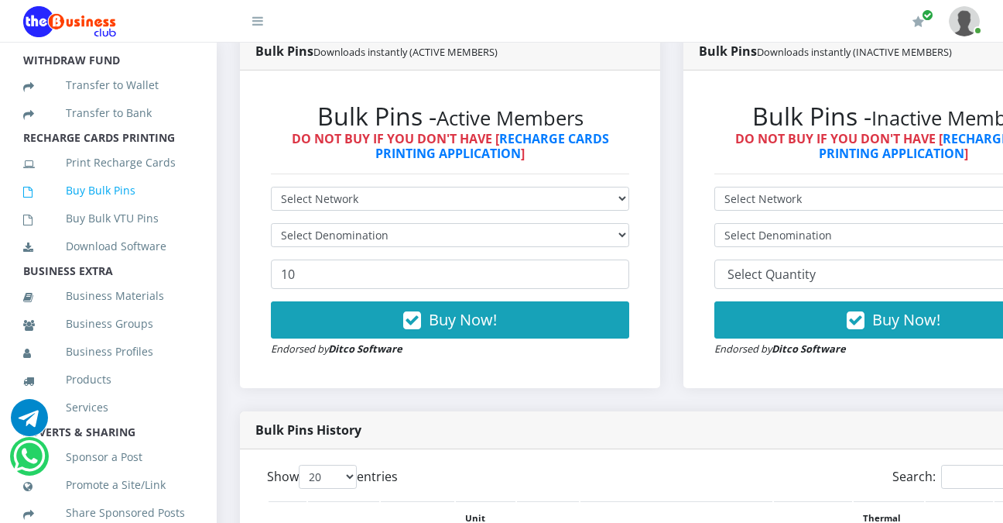
click at [71, 208] on link "Buy Bulk Pins" at bounding box center [108, 191] width 170 height 36
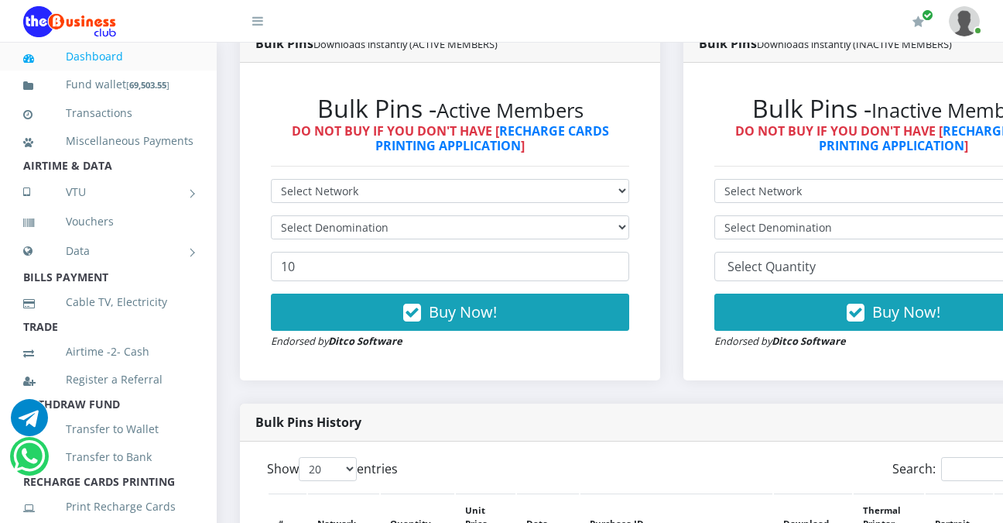
scroll to position [440, 0]
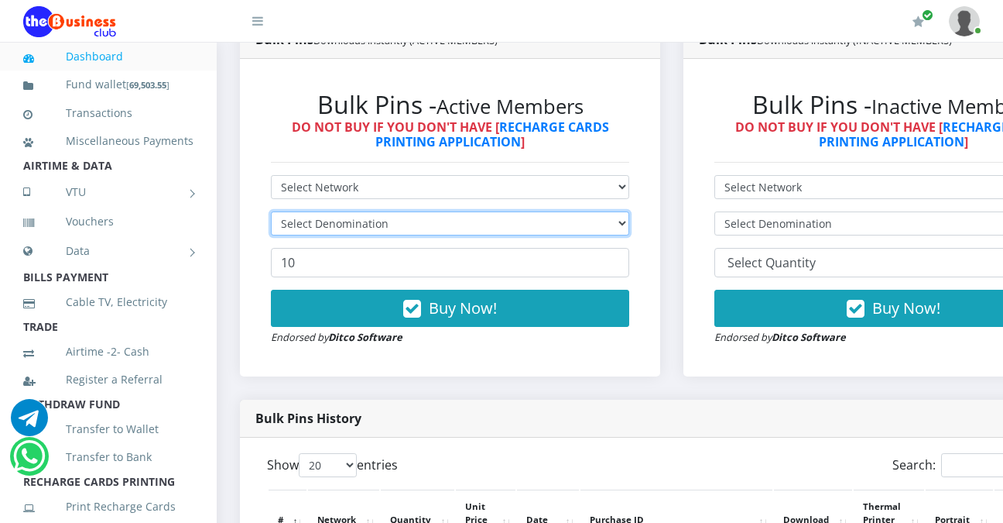
click at [629, 223] on select "Select Denomination" at bounding box center [450, 223] width 358 height 24
click at [621, 221] on select "Select Denomination" at bounding box center [450, 223] width 358 height 24
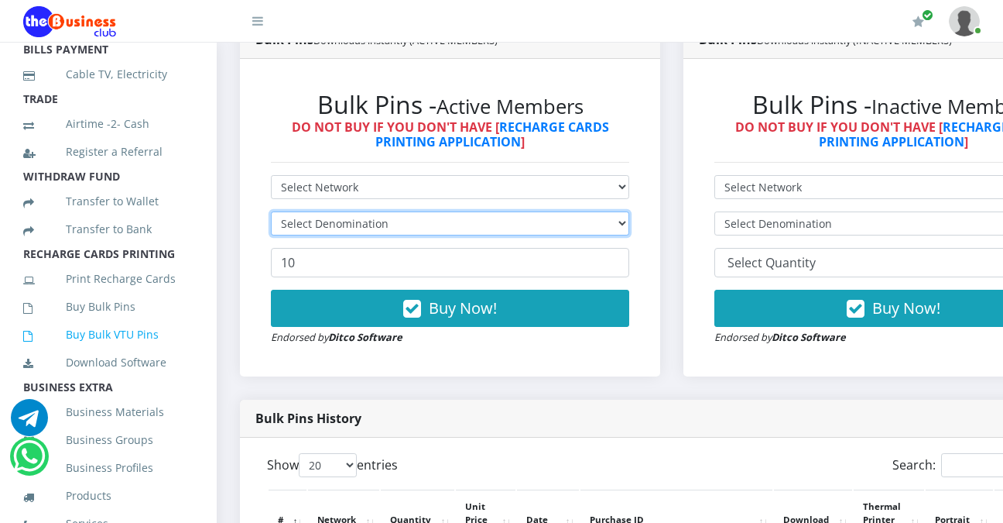
scroll to position [248, 0]
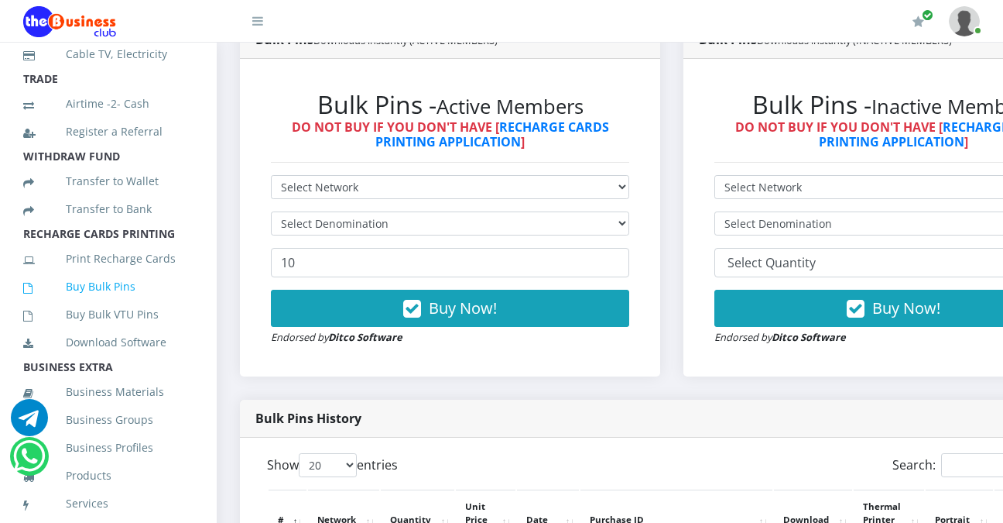
click at [82, 303] on link "Buy Bulk Pins" at bounding box center [108, 287] width 170 height 36
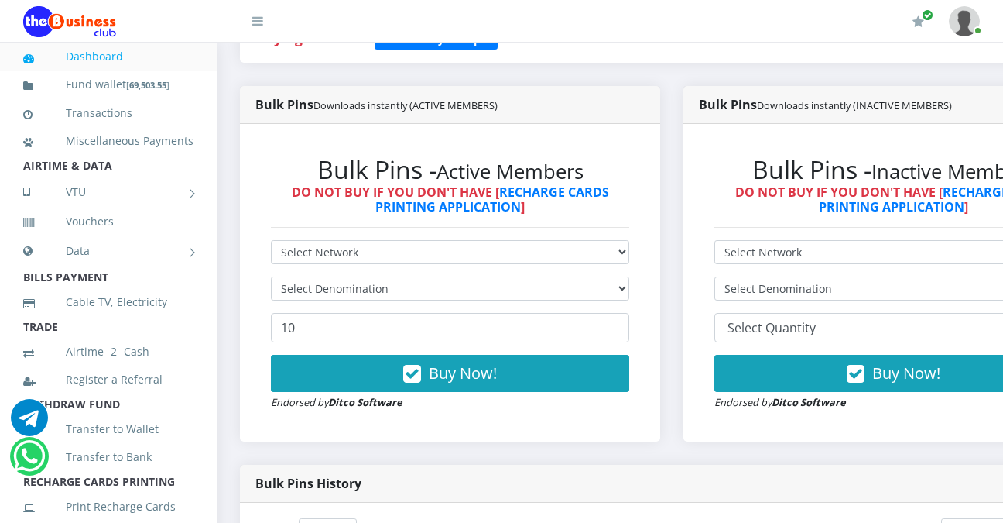
scroll to position [376, 0]
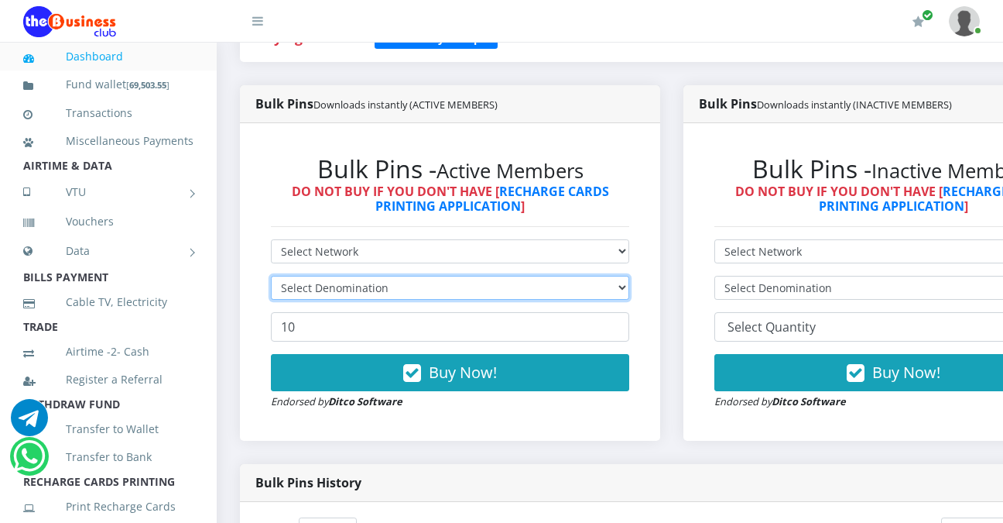
click at [629, 290] on select "Select Denomination" at bounding box center [450, 288] width 358 height 24
click at [611, 288] on select "Select Denomination" at bounding box center [450, 288] width 358 height 24
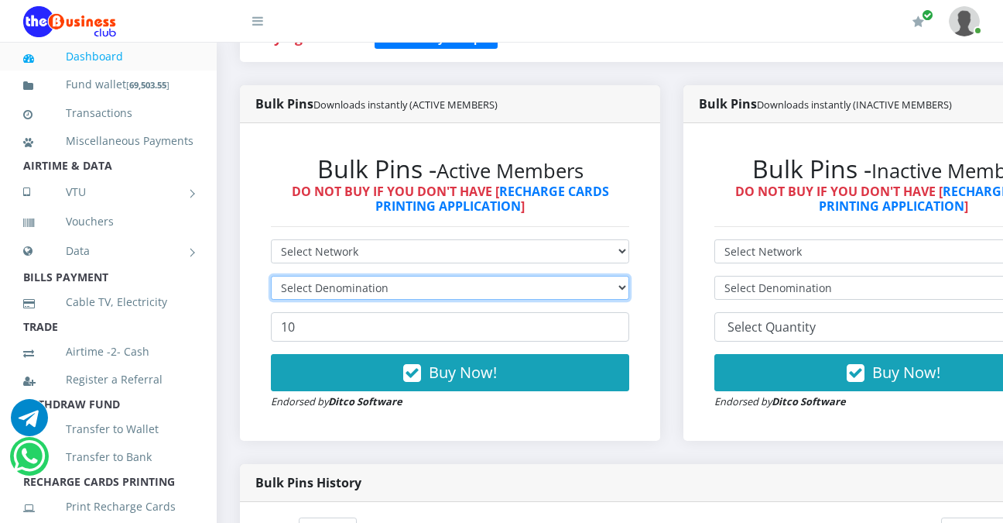
click at [611, 288] on select "Select Denomination" at bounding box center [450, 288] width 358 height 24
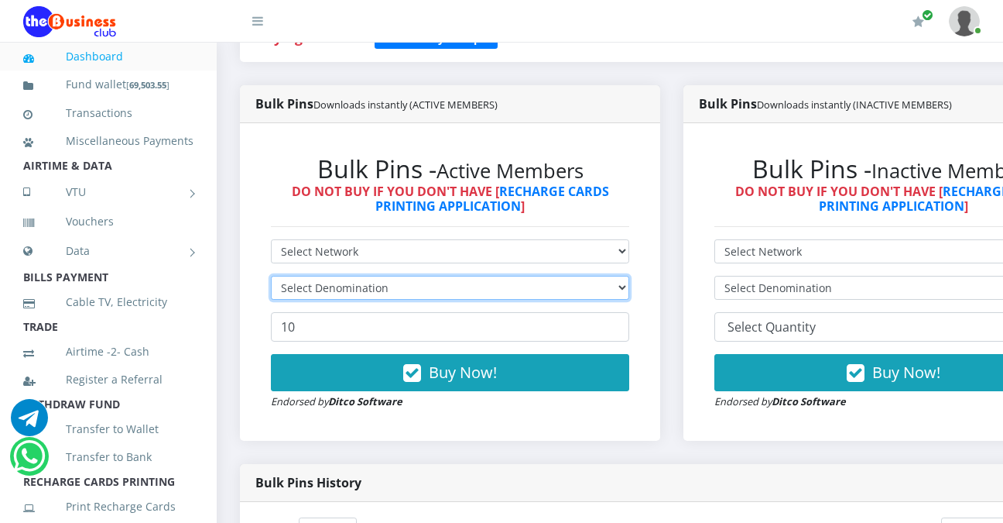
click at [611, 288] on select "Select Denomination" at bounding box center [450, 288] width 358 height 24
click at [271, 279] on select "Select Denomination" at bounding box center [450, 288] width 358 height 24
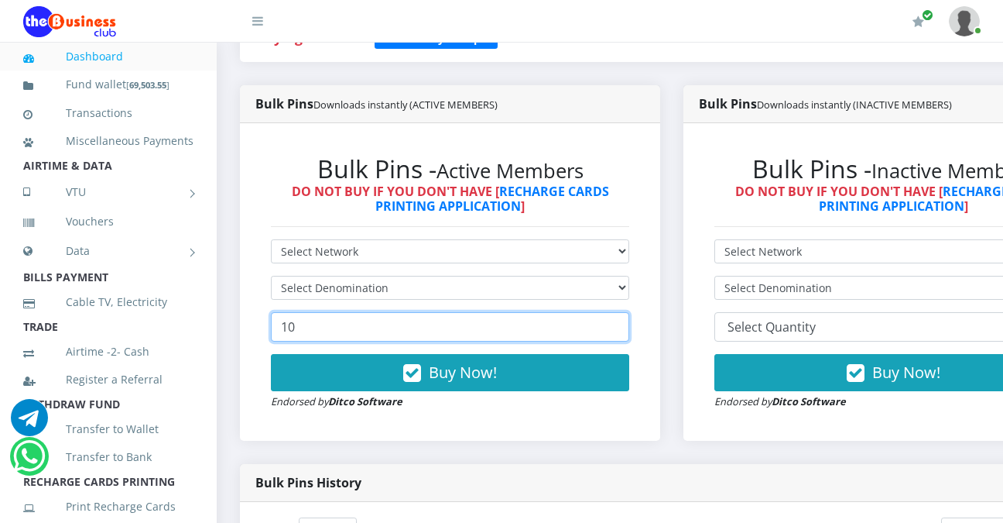
click at [604, 314] on form "Select Network MTN Globacom 9Mobile Airtel Select Denomination 10 Buy Now! Endo…" at bounding box center [450, 324] width 358 height 170
click at [623, 324] on input "11" at bounding box center [450, 326] width 358 height 29
click at [623, 324] on input "12" at bounding box center [450, 326] width 358 height 29
click at [623, 324] on input "13" at bounding box center [450, 326] width 358 height 29
click at [623, 324] on input "14" at bounding box center [450, 326] width 358 height 29
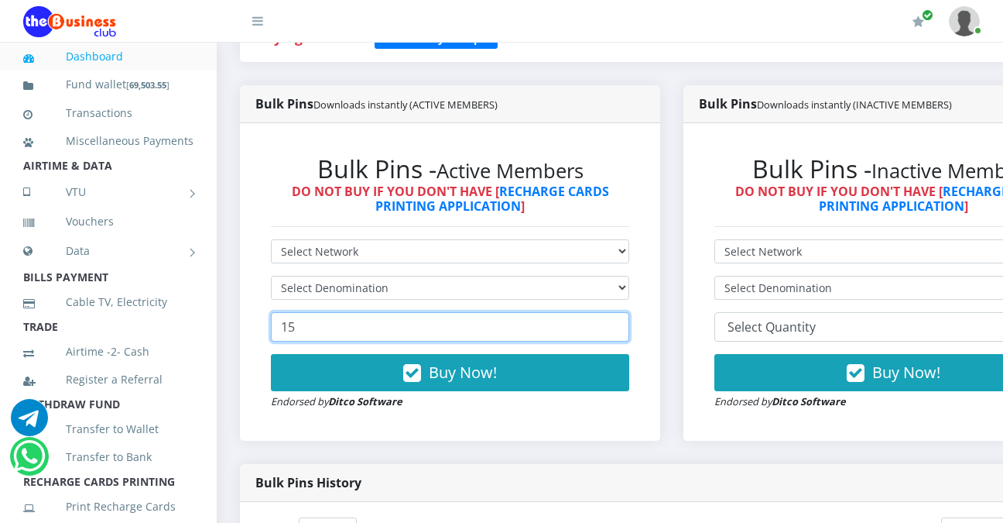
click at [623, 324] on input "15" at bounding box center [450, 326] width 358 height 29
click at [623, 324] on input "16" at bounding box center [450, 326] width 358 height 29
click at [623, 324] on input "17" at bounding box center [450, 326] width 358 height 29
click at [623, 324] on input "18" at bounding box center [450, 326] width 358 height 29
click at [623, 324] on input "19" at bounding box center [450, 326] width 358 height 29
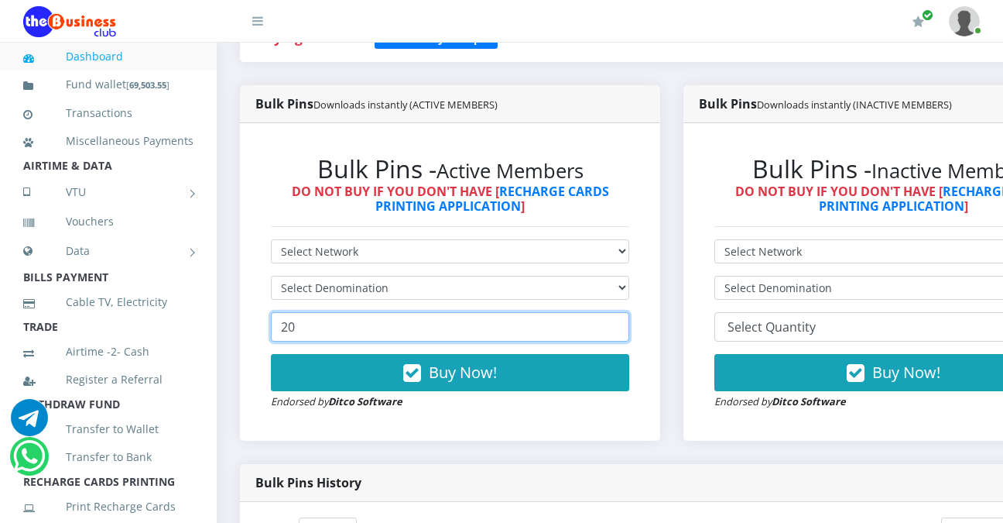
type input "20"
click at [623, 324] on input "20" at bounding box center [450, 326] width 358 height 29
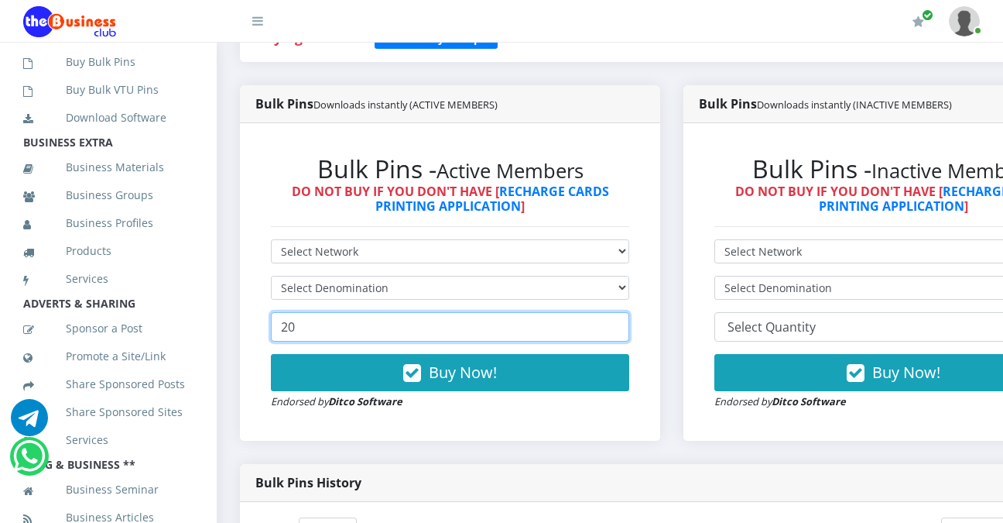
scroll to position [478, 0]
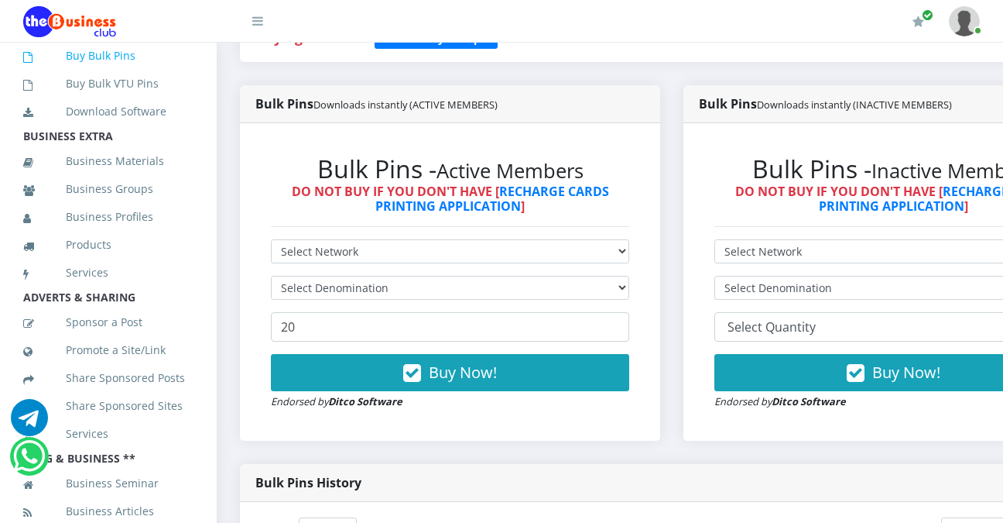
click at [111, 74] on link "Buy Bulk Pins" at bounding box center [108, 56] width 170 height 36
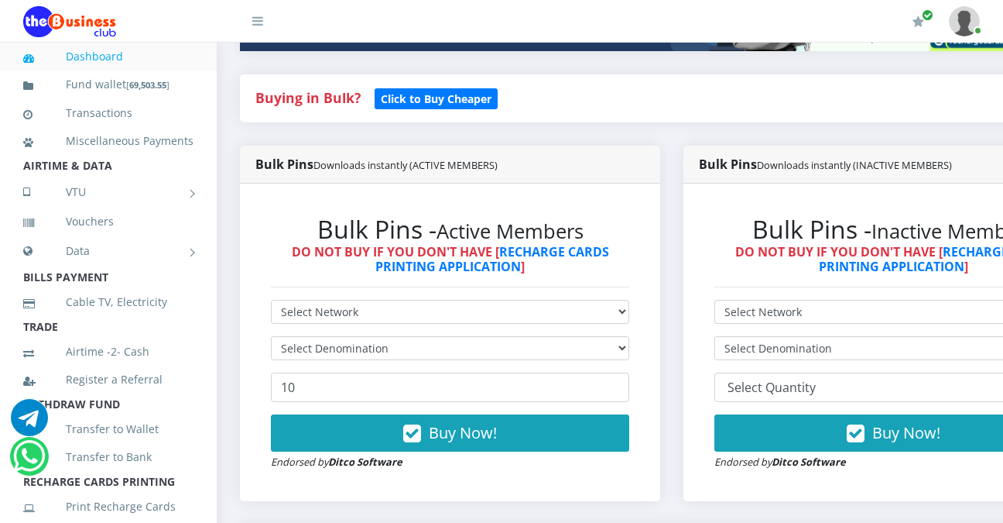
scroll to position [359, 0]
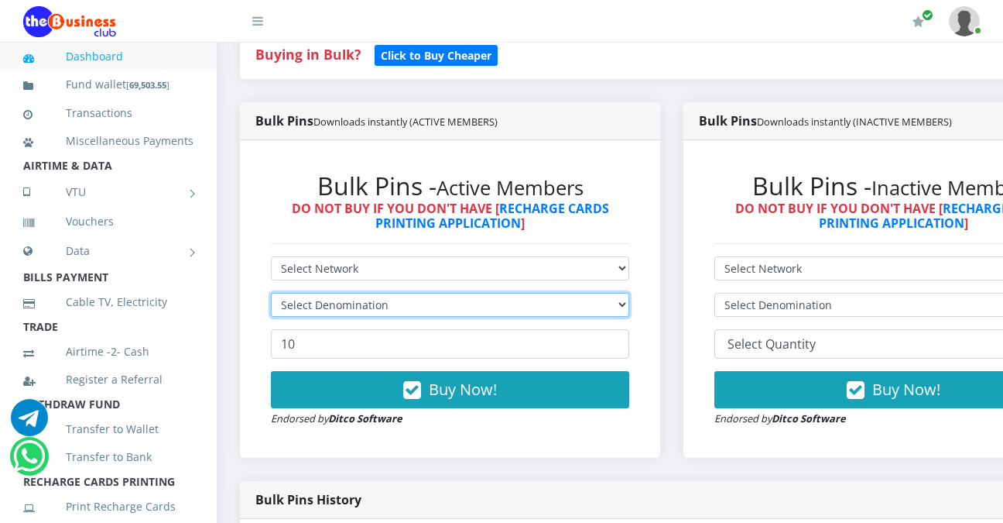
click at [629, 305] on select "Select Denomination" at bounding box center [450, 305] width 358 height 24
click at [612, 303] on select "Select Denomination" at bounding box center [450, 305] width 358 height 24
click at [612, 302] on select "Select Denomination" at bounding box center [450, 305] width 358 height 24
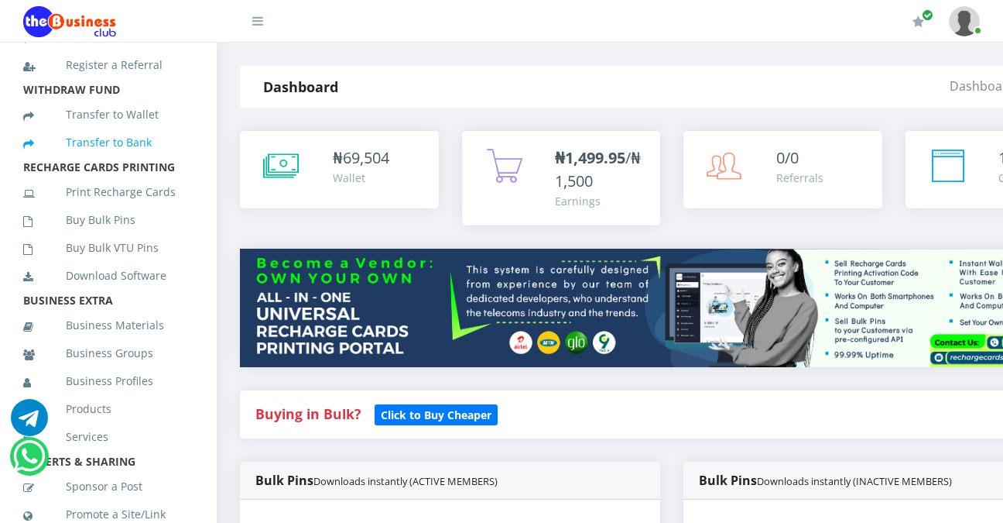
scroll to position [320, 0]
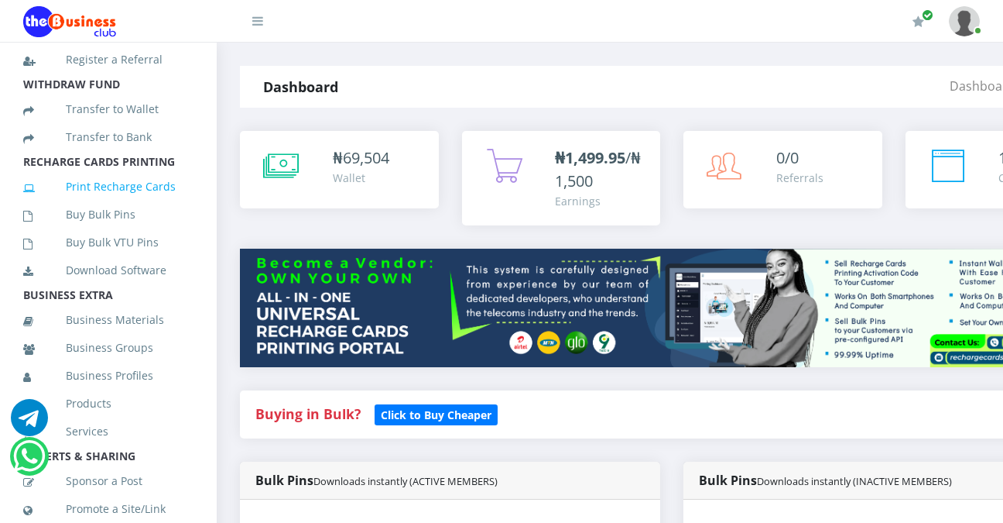
click at [151, 204] on link "Print Recharge Cards" at bounding box center [108, 187] width 170 height 36
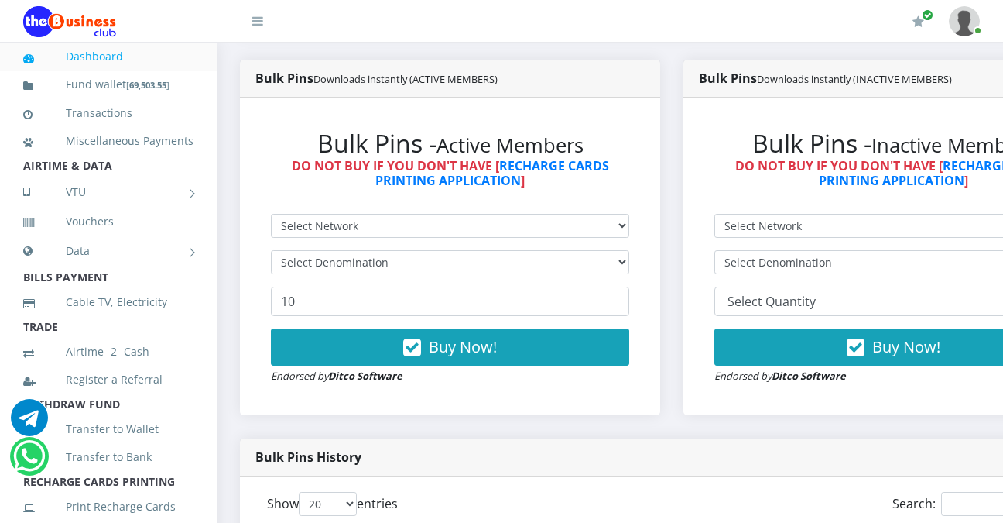
scroll to position [410, 0]
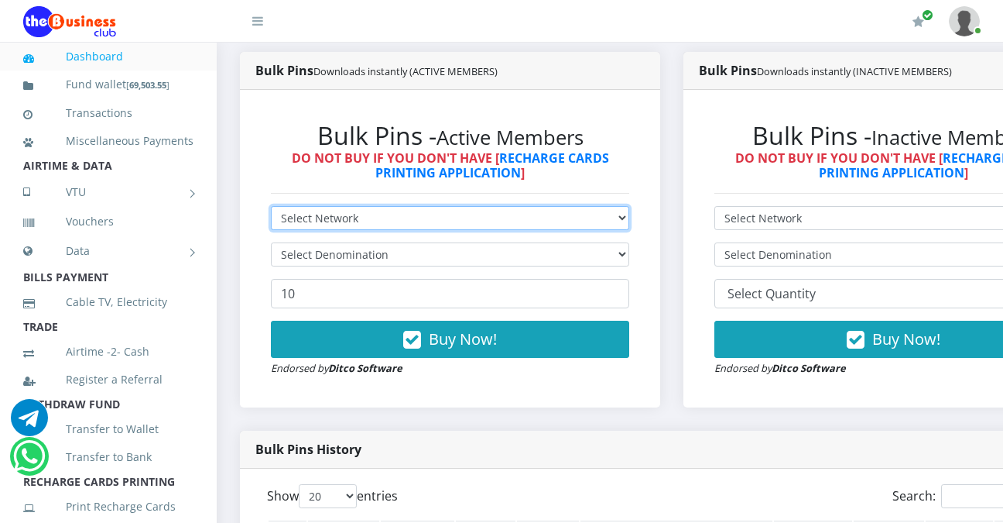
click at [629, 219] on select "Select Network MTN Globacom 9Mobile Airtel" at bounding box center [450, 218] width 358 height 24
select select "Airtel"
click at [271, 209] on select "Select Network MTN Globacom 9Mobile Airtel" at bounding box center [450, 218] width 358 height 24
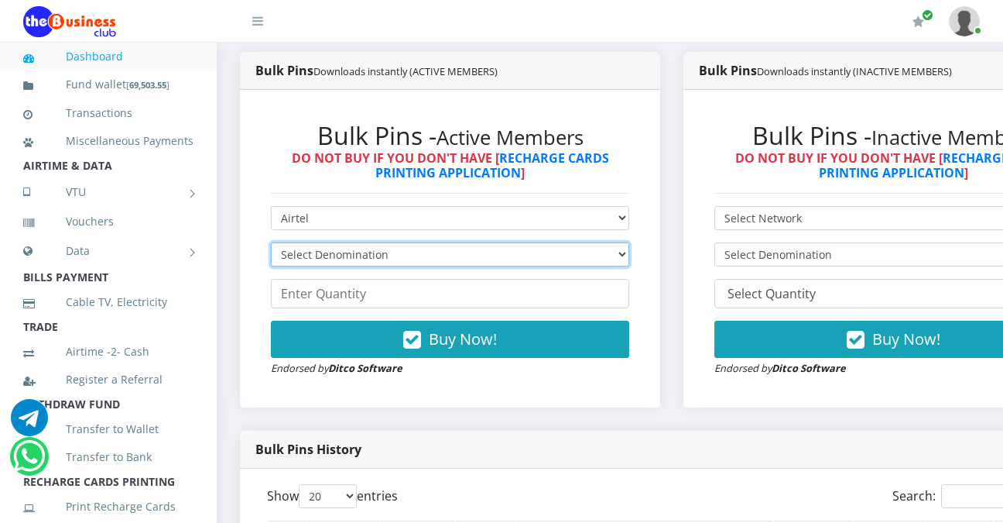
click at [629, 251] on select "Select Denomination Airtel NGN100 - ₦96.36 Airtel NGN200 - ₦192.72 Airtel NGN50…" at bounding box center [450, 254] width 358 height 24
select select "963.6-1000"
click at [271, 245] on select "Select Denomination Airtel NGN100 - ₦96.36 Airtel NGN200 - ₦192.72 Airtel NGN50…" at bounding box center [450, 254] width 358 height 24
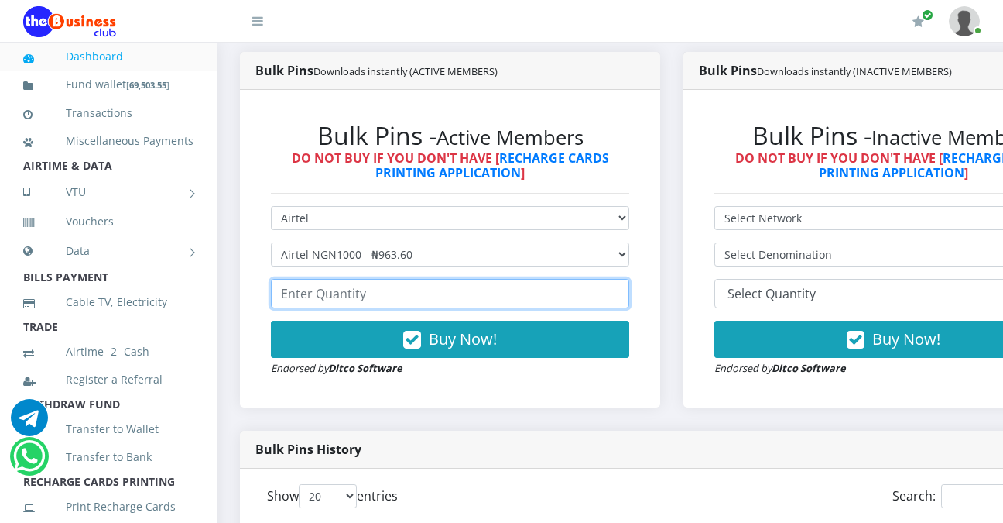
click at [590, 298] on input "number" at bounding box center [450, 293] width 358 height 29
click at [625, 293] on input "1" at bounding box center [450, 293] width 358 height 29
click at [625, 293] on input "2" at bounding box center [450, 293] width 358 height 29
click at [625, 293] on input "3" at bounding box center [450, 293] width 358 height 29
click at [625, 293] on input "4" at bounding box center [450, 293] width 358 height 29
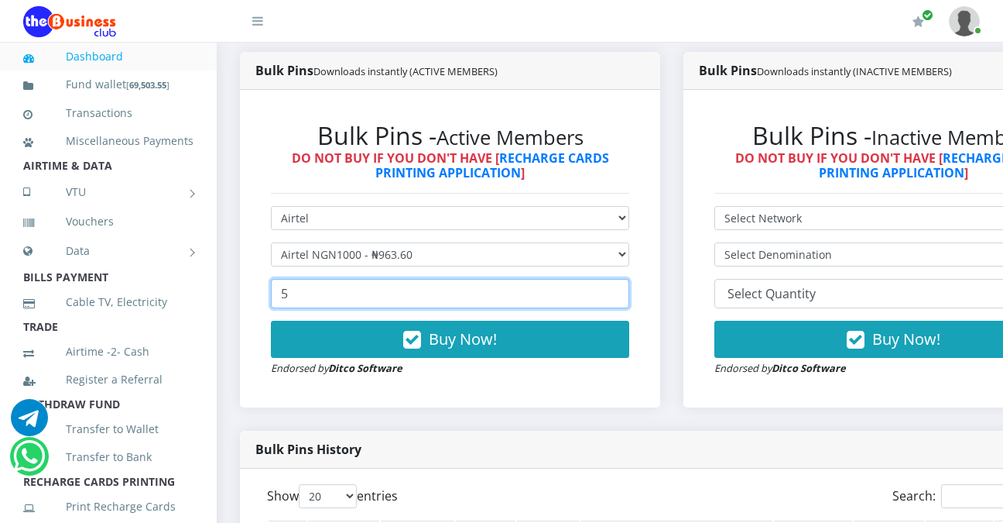
click at [625, 293] on input "5" at bounding box center [450, 293] width 358 height 29
click at [625, 293] on input "6" at bounding box center [450, 293] width 358 height 29
click at [625, 293] on input "7" at bounding box center [450, 293] width 358 height 29
click at [625, 293] on input "8" at bounding box center [450, 293] width 358 height 29
click at [625, 293] on input "9" at bounding box center [450, 293] width 358 height 29
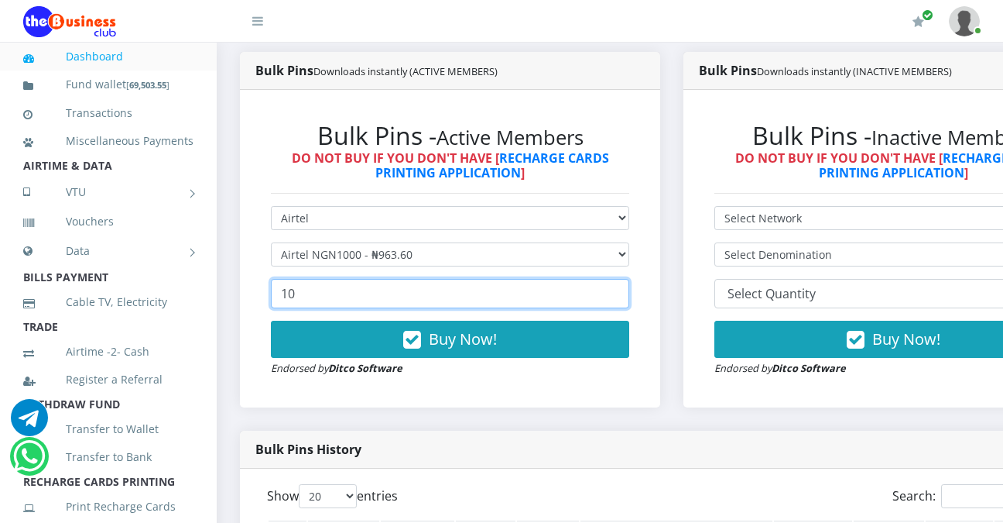
click at [625, 293] on input "10" at bounding box center [450, 293] width 358 height 29
click at [625, 293] on input "11" at bounding box center [450, 293] width 358 height 29
click at [625, 293] on input "12" at bounding box center [450, 293] width 358 height 29
click at [625, 293] on input "13" at bounding box center [450, 293] width 358 height 29
click at [625, 293] on input "14" at bounding box center [450, 293] width 358 height 29
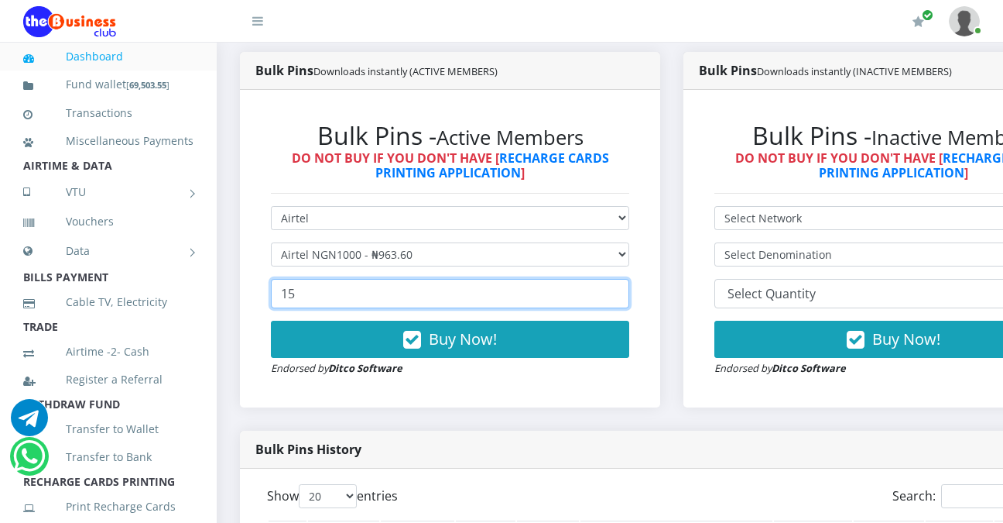
click at [625, 293] on input "15" at bounding box center [450, 293] width 358 height 29
click at [625, 293] on input "16" at bounding box center [450, 293] width 358 height 29
click at [625, 293] on input "17" at bounding box center [450, 293] width 358 height 29
click at [625, 293] on input "18" at bounding box center [450, 293] width 358 height 29
click at [625, 293] on input "19" at bounding box center [450, 293] width 358 height 29
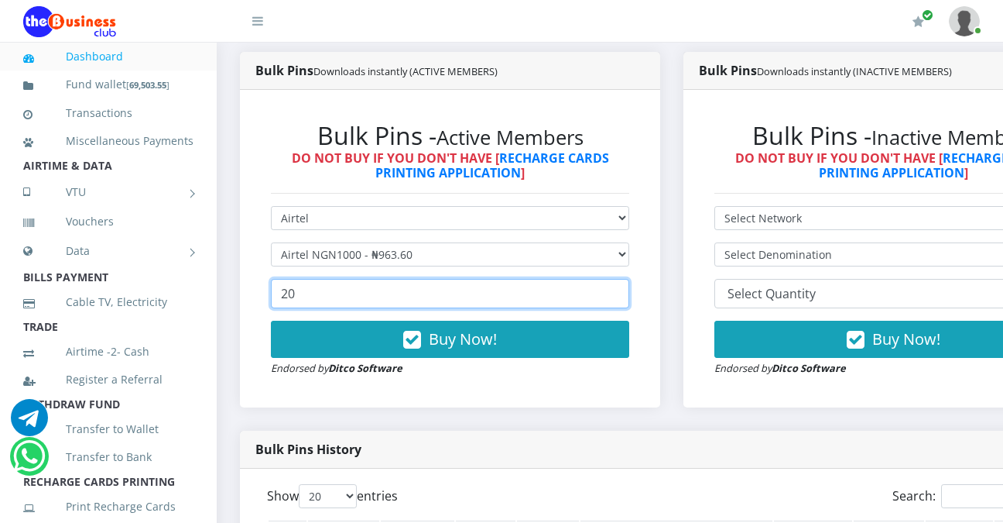
type input "20"
click at [625, 293] on input "20" at bounding box center [450, 293] width 358 height 29
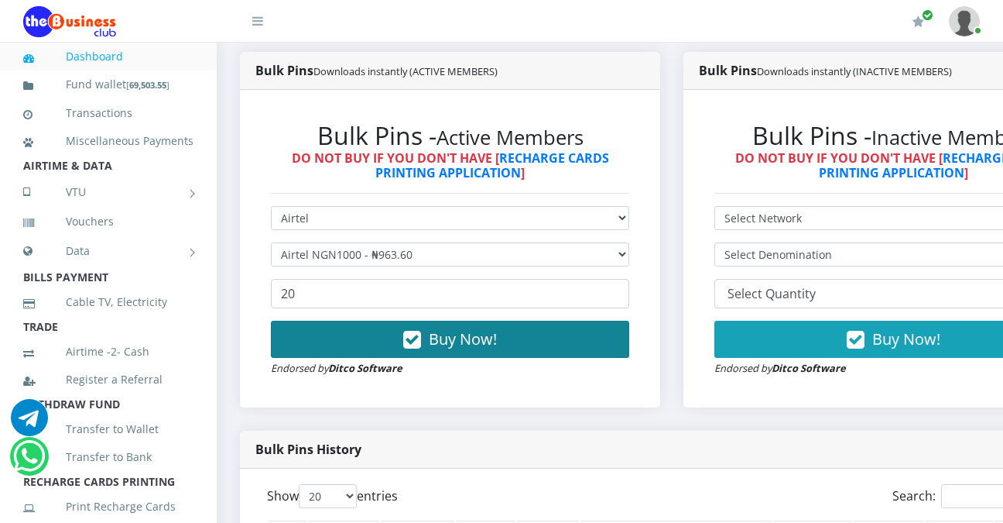
click at [557, 336] on button "Buy Now!" at bounding box center [450, 338] width 358 height 37
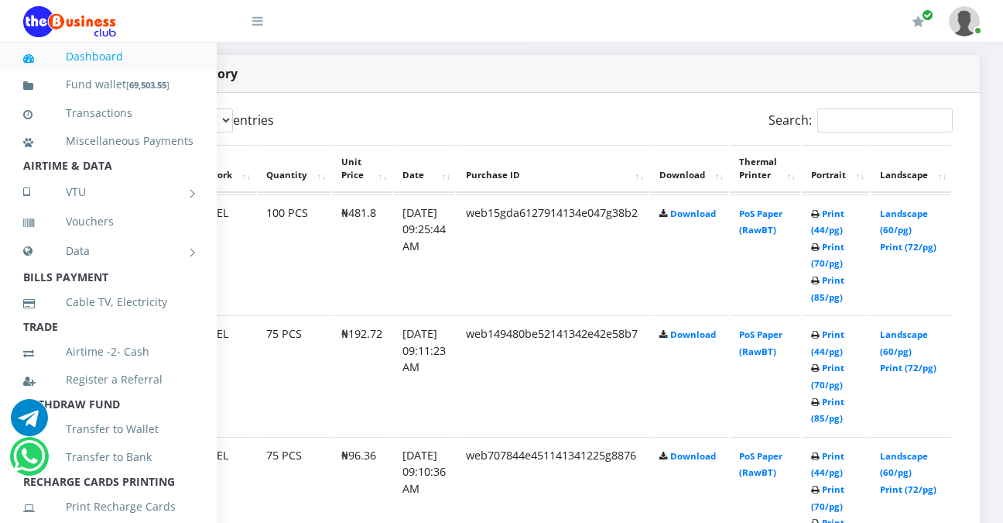
scroll to position [819, 147]
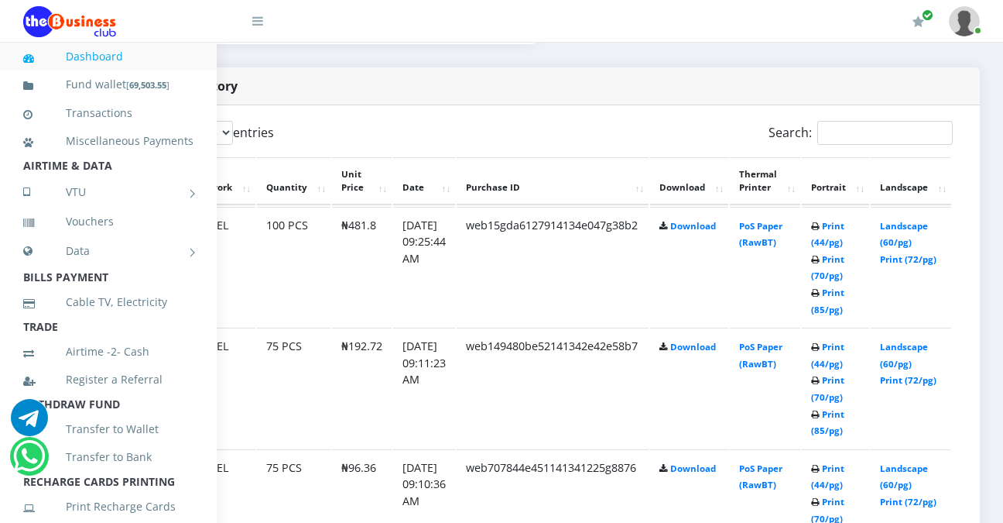
click at [838, 189] on th "Portrait" at bounding box center [835, 181] width 67 height 48
click at [892, 189] on th "Landscape" at bounding box center [911, 181] width 81 height 48
